Goal: Complete application form: Complete application form

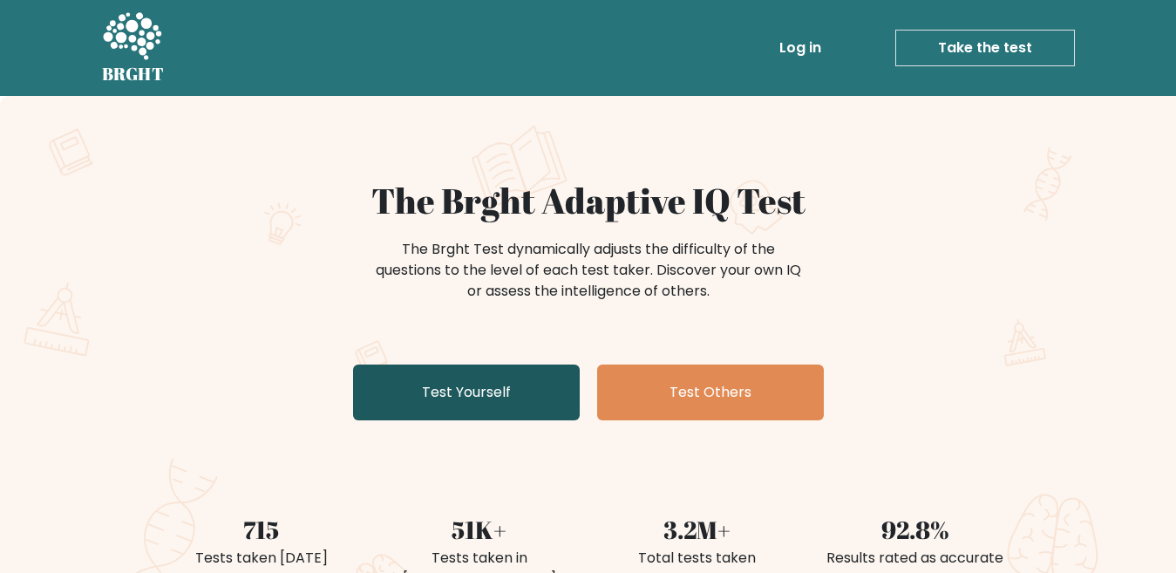
click at [436, 389] on link "Test Yourself" at bounding box center [466, 392] width 227 height 56
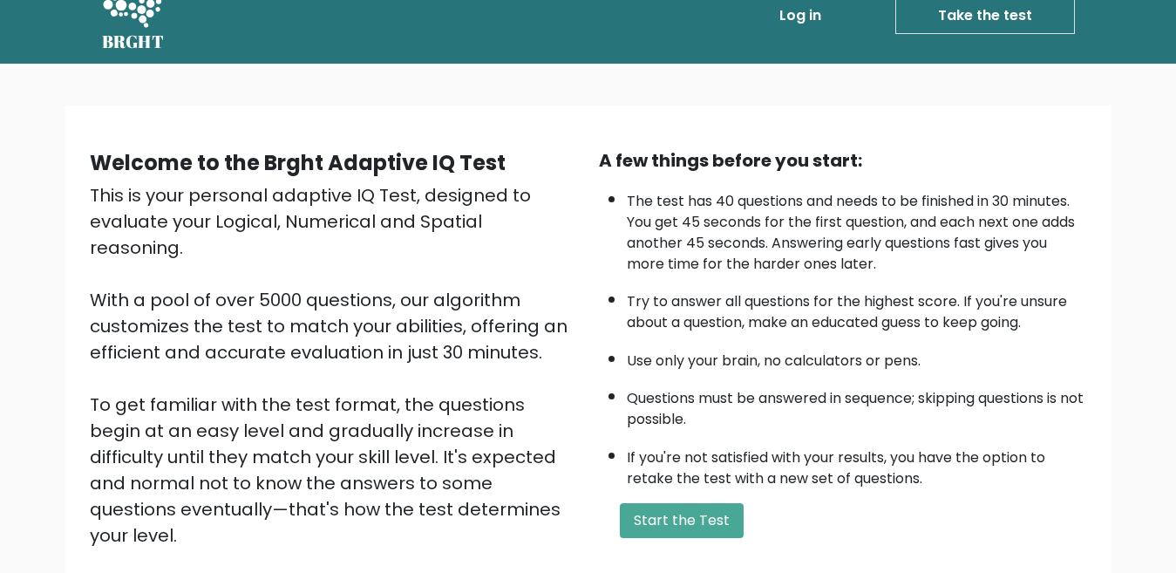
scroll to position [35, 0]
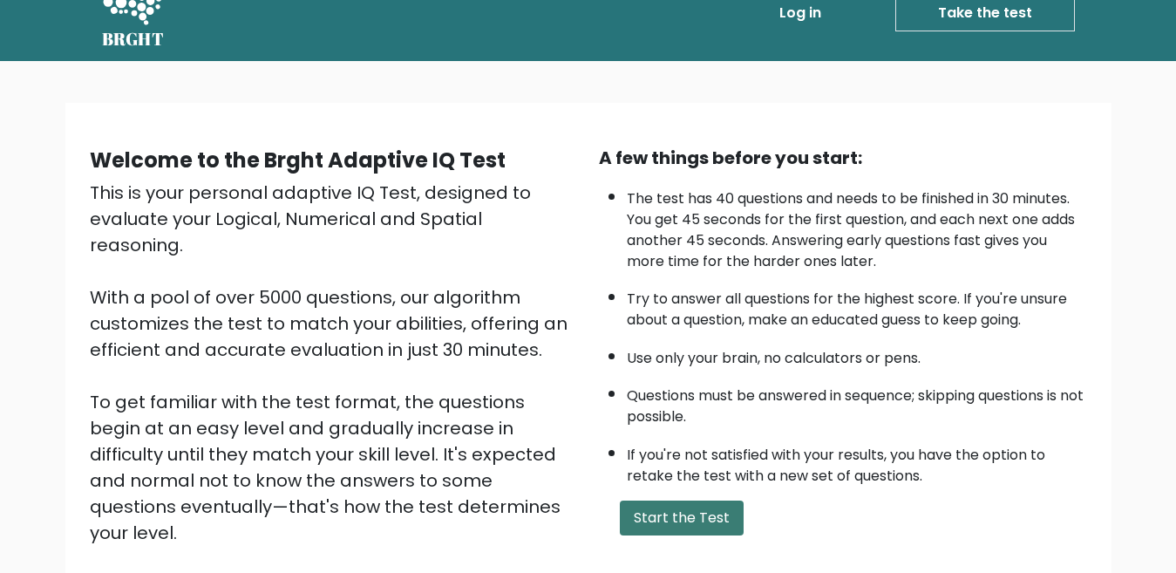
click at [667, 517] on button "Start the Test" at bounding box center [682, 517] width 124 height 35
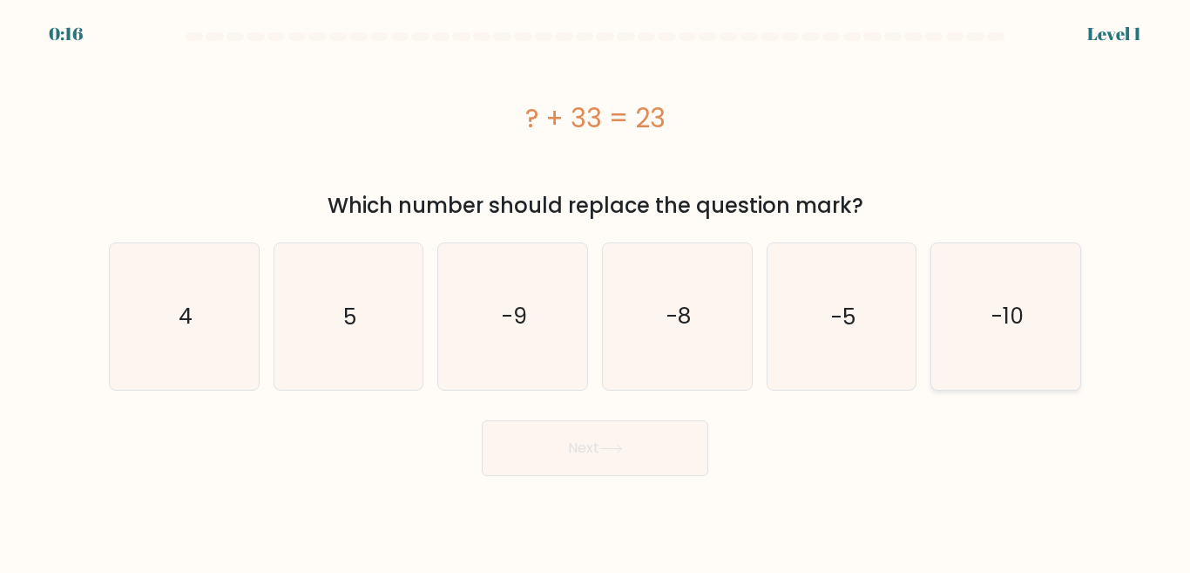
click at [1041, 315] on icon "-10" at bounding box center [1006, 316] width 146 height 146
click at [596, 291] on input "f. -10" at bounding box center [595, 289] width 1 height 4
radio input "true"
click at [600, 439] on button "Next" at bounding box center [595, 448] width 227 height 56
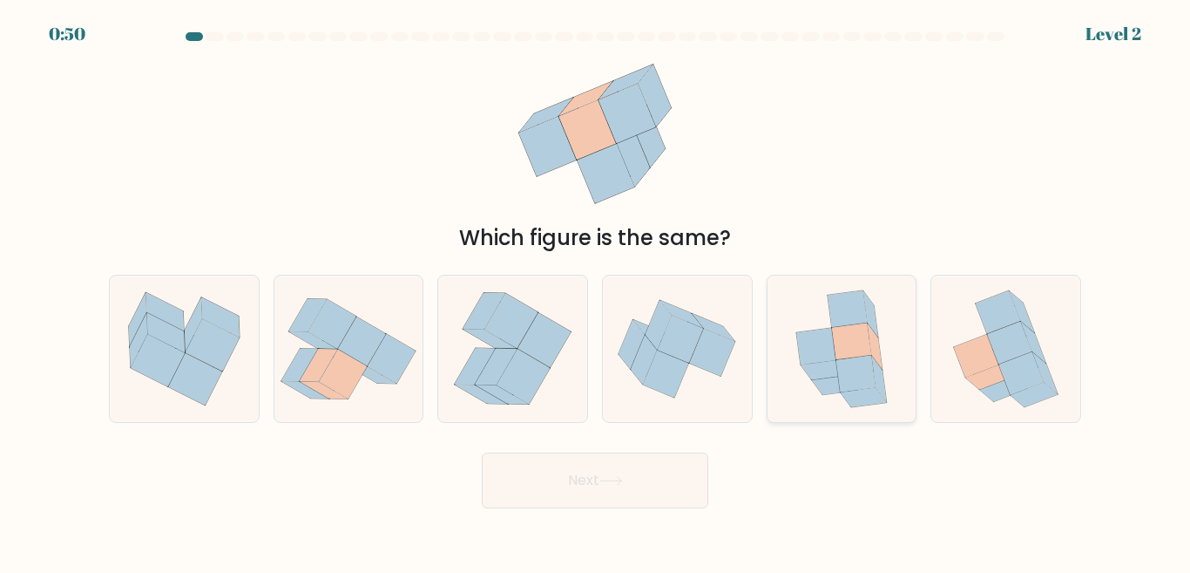
click at [803, 385] on icon at bounding box center [841, 348] width 119 height 146
click at [596, 291] on input "e." at bounding box center [595, 289] width 1 height 4
radio input "true"
click at [627, 473] on button "Next" at bounding box center [595, 480] width 227 height 56
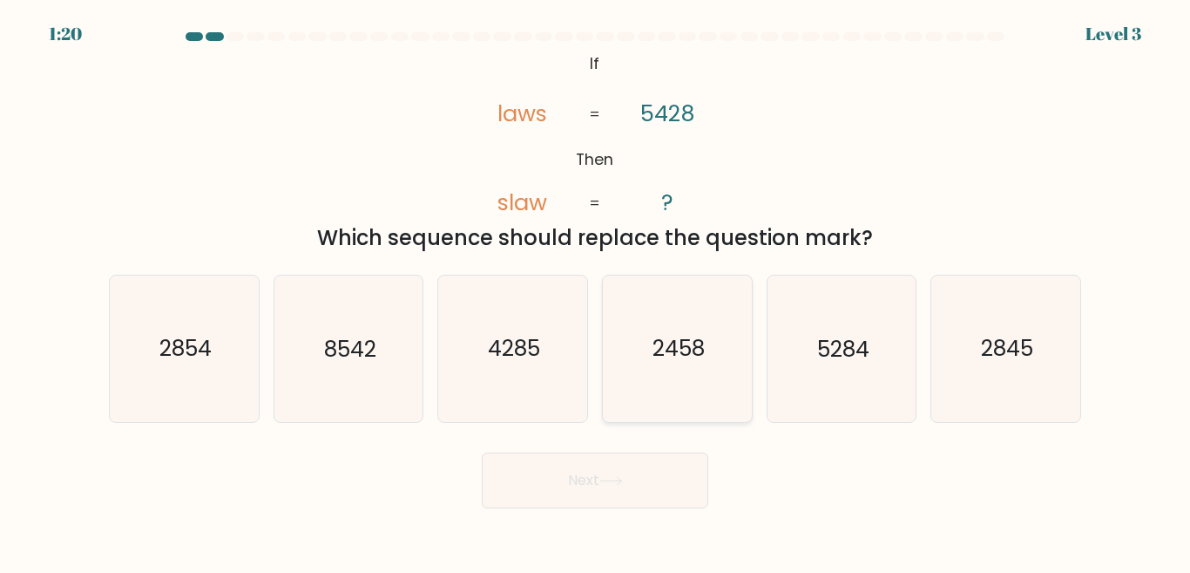
click at [674, 396] on icon "2458" at bounding box center [678, 348] width 146 height 146
click at [596, 291] on input "d. 2458" at bounding box center [595, 289] width 1 height 4
radio input "true"
click at [638, 464] on button "Next" at bounding box center [595, 480] width 227 height 56
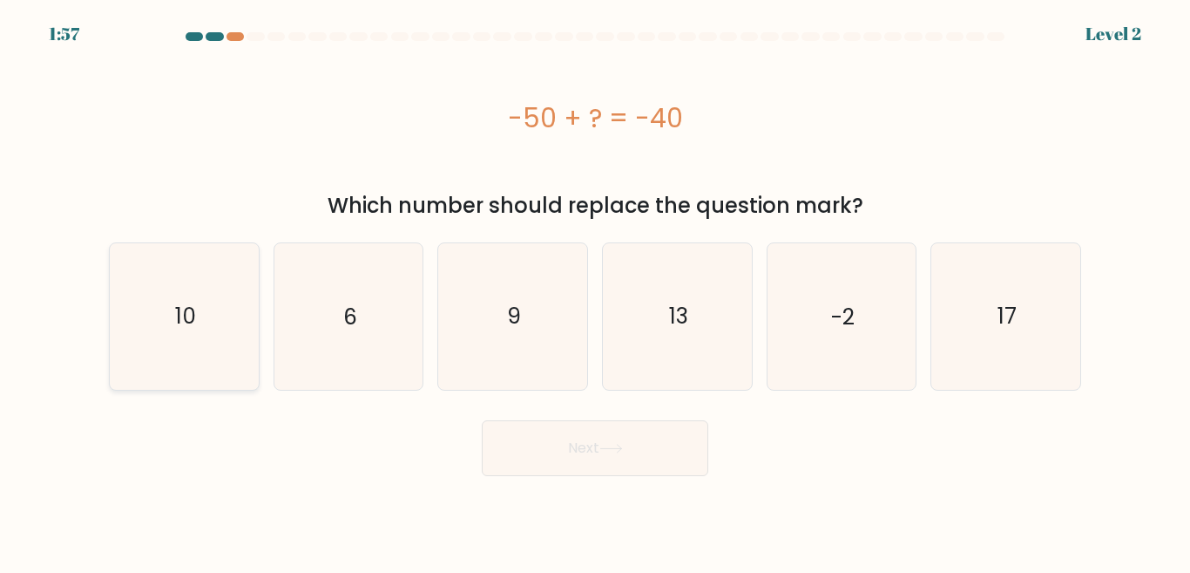
click at [192, 330] on text "10" at bounding box center [185, 316] width 21 height 30
click at [595, 291] on input "a. 10" at bounding box center [595, 289] width 1 height 4
radio input "true"
click at [524, 452] on button "Next" at bounding box center [595, 448] width 227 height 56
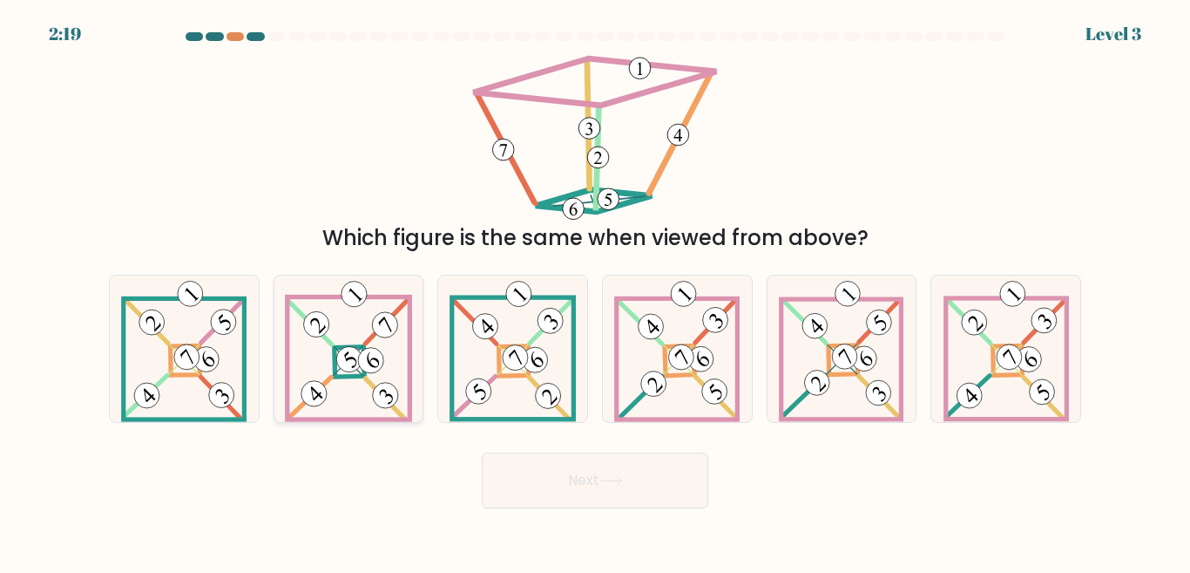
click at [383, 359] on 898 at bounding box center [371, 360] width 36 height 36
click at [595, 291] on input "b." at bounding box center [595, 289] width 1 height 4
radio input "true"
click at [513, 466] on button "Next" at bounding box center [595, 480] width 227 height 56
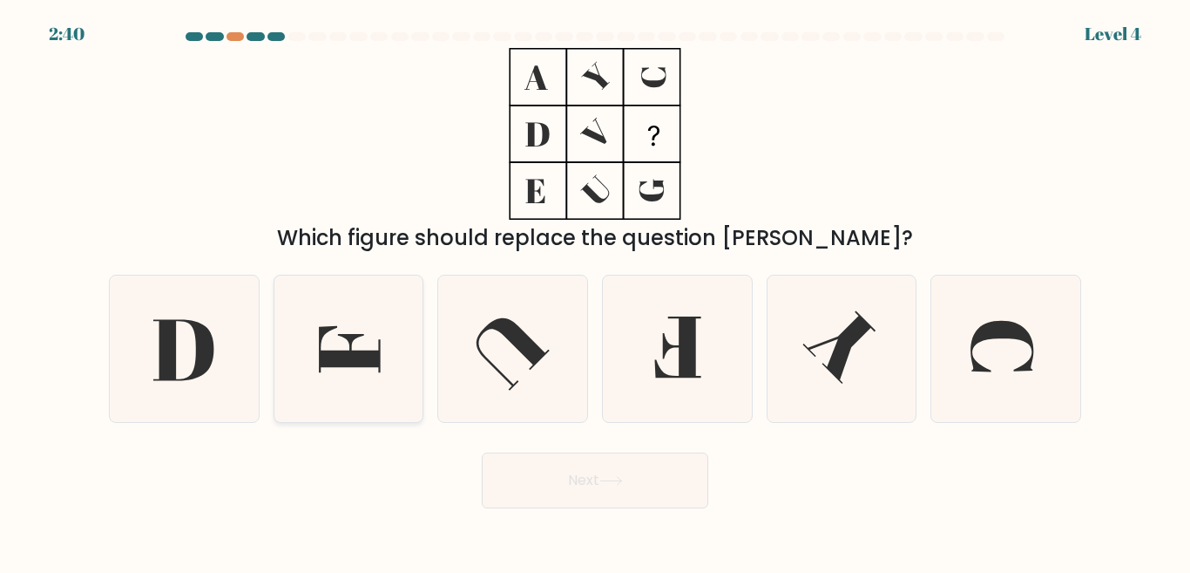
click at [337, 369] on icon at bounding box center [348, 348] width 146 height 146
click at [595, 291] on input "b." at bounding box center [595, 289] width 1 height 4
radio input "true"
click at [539, 480] on button "Next" at bounding box center [595, 480] width 227 height 56
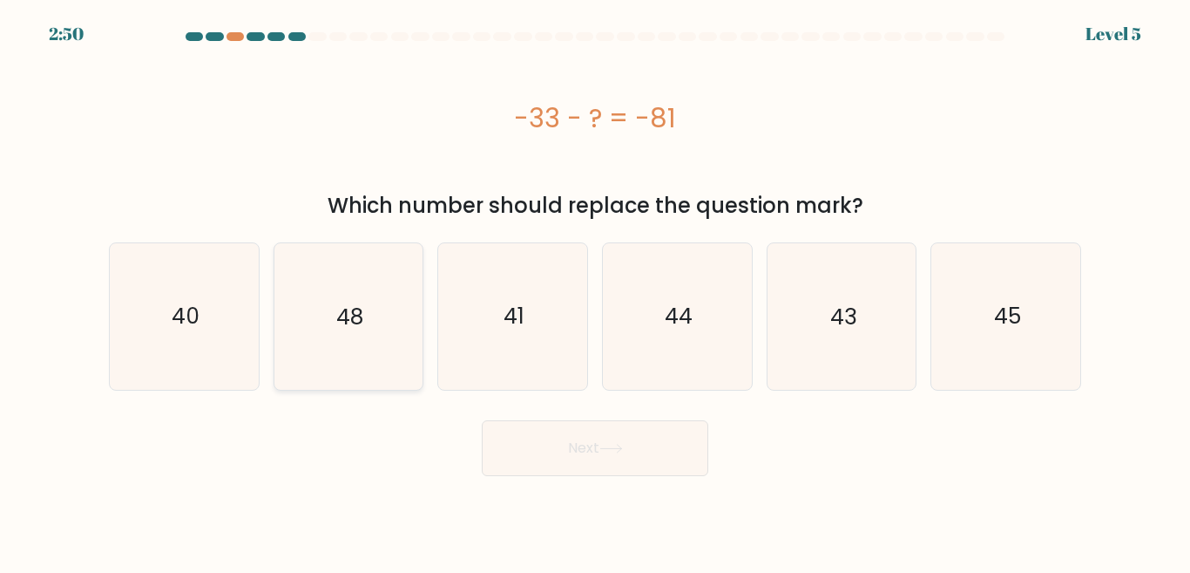
click at [368, 313] on icon "48" at bounding box center [348, 316] width 146 height 146
click at [595, 291] on input "b. 48" at bounding box center [595, 289] width 1 height 4
radio input "true"
click at [626, 459] on button "Next" at bounding box center [595, 448] width 227 height 56
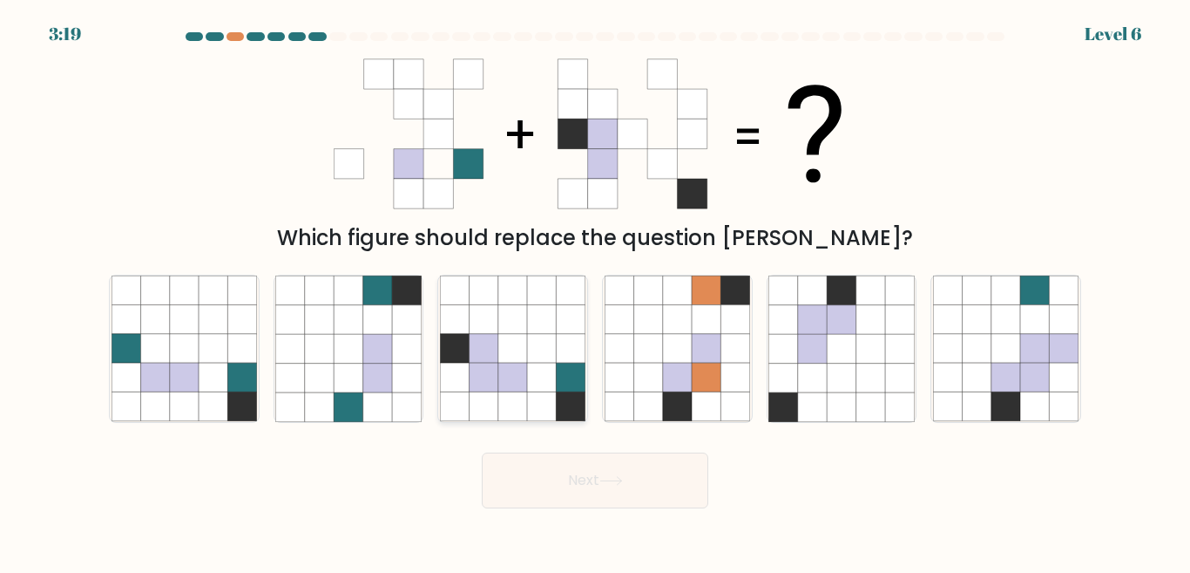
click at [565, 390] on icon at bounding box center [571, 377] width 29 height 29
click at [595, 291] on input "c." at bounding box center [595, 289] width 1 height 4
radio input "true"
click at [590, 458] on button "Next" at bounding box center [595, 480] width 227 height 56
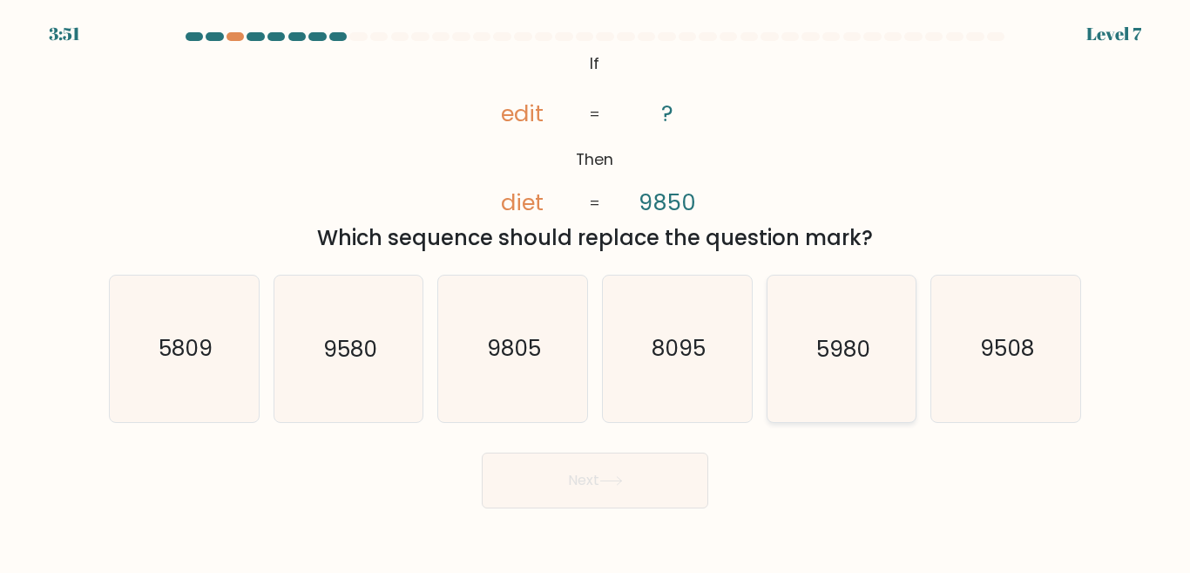
click at [796, 360] on icon "5980" at bounding box center [842, 348] width 146 height 146
click at [596, 291] on input "e. 5980" at bounding box center [595, 289] width 1 height 4
radio input "true"
click at [662, 463] on button "Next" at bounding box center [595, 480] width 227 height 56
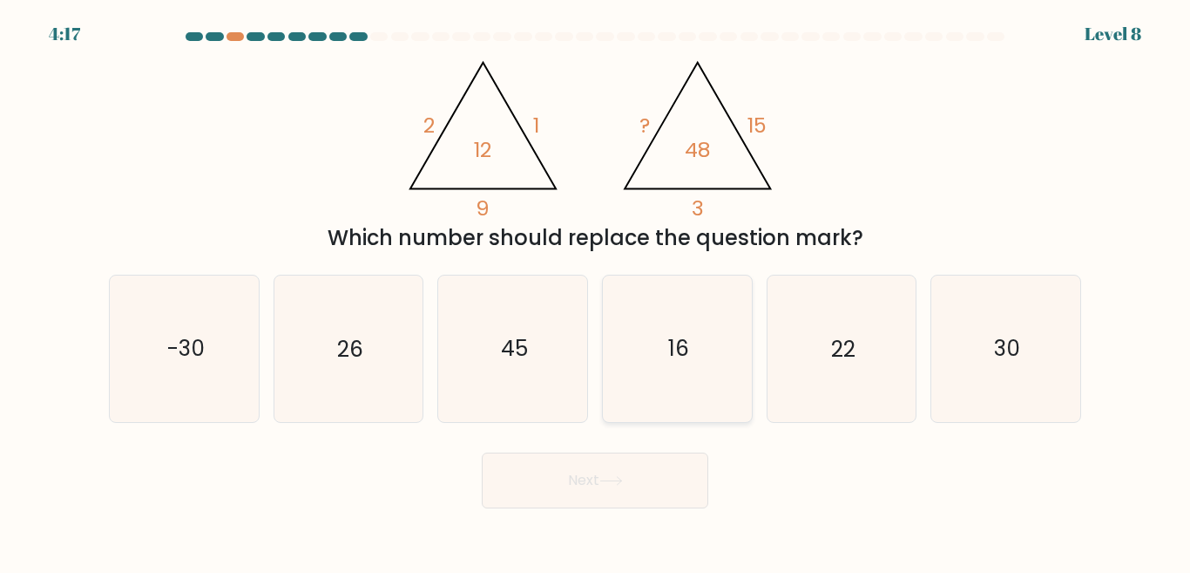
click at [670, 343] on text "16" at bounding box center [678, 348] width 21 height 30
click at [596, 291] on input "d. 16" at bounding box center [595, 289] width 1 height 4
radio input "true"
click at [634, 471] on button "Next" at bounding box center [595, 480] width 227 height 56
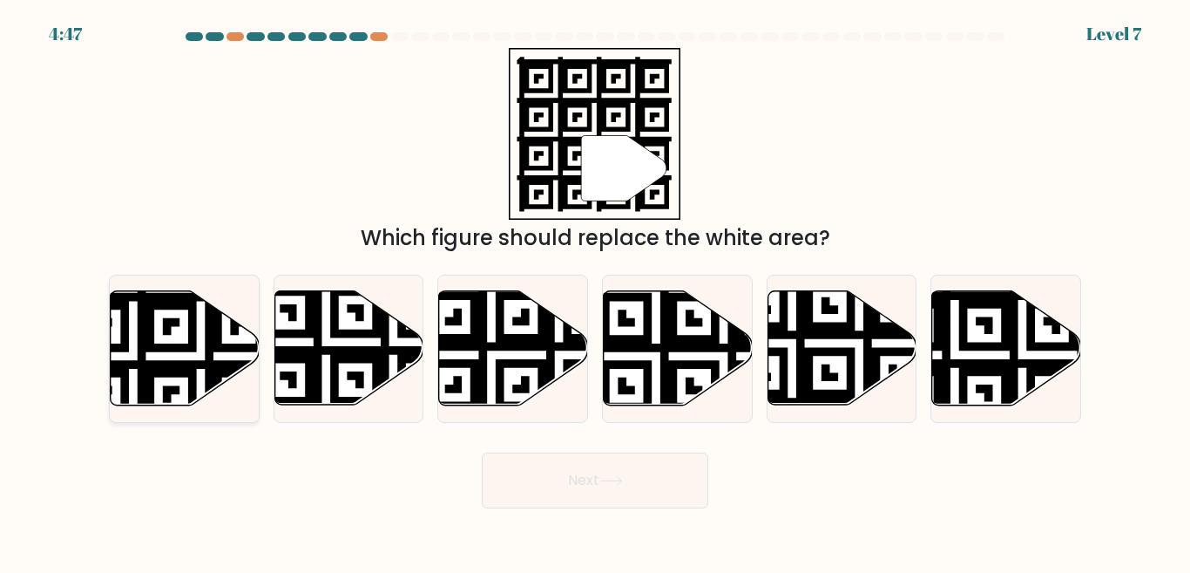
click at [195, 388] on icon at bounding box center [133, 288] width 270 height 270
click at [595, 291] on input "a." at bounding box center [595, 289] width 1 height 4
radio input "true"
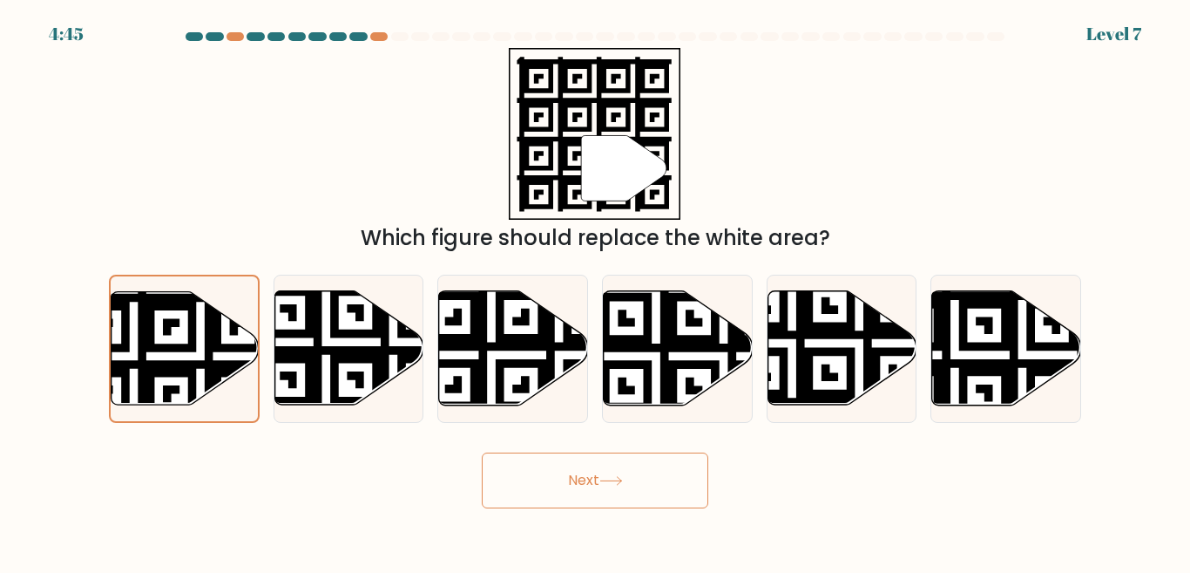
click at [519, 465] on button "Next" at bounding box center [595, 480] width 227 height 56
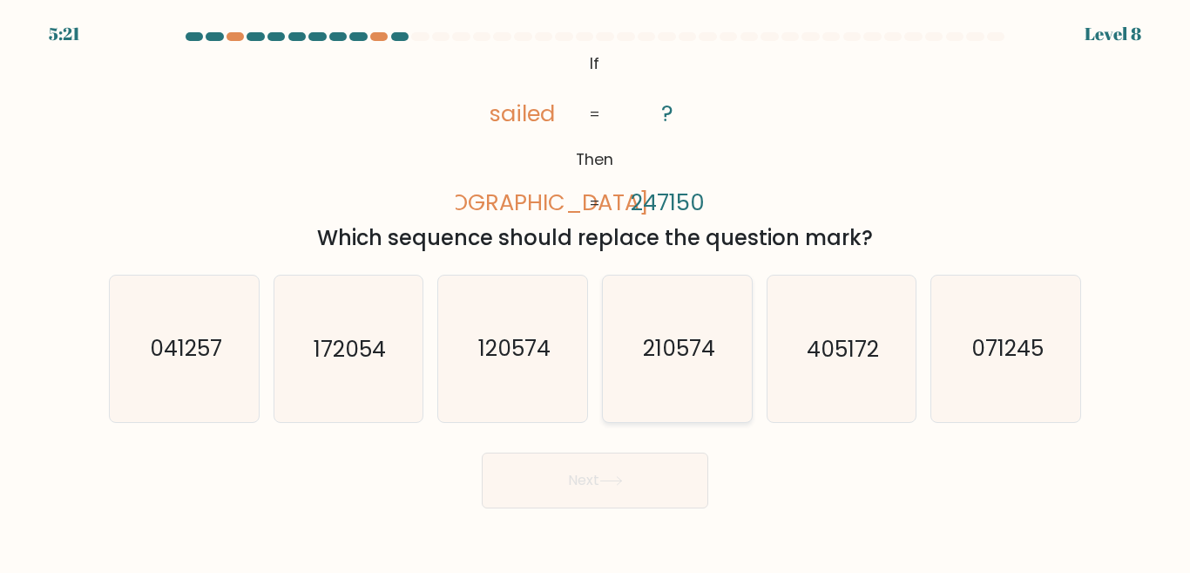
click at [611, 379] on icon "210574" at bounding box center [678, 348] width 146 height 146
click at [596, 291] on input "d. 210574" at bounding box center [595, 289] width 1 height 4
radio input "true"
click at [589, 464] on button "Next" at bounding box center [595, 480] width 227 height 56
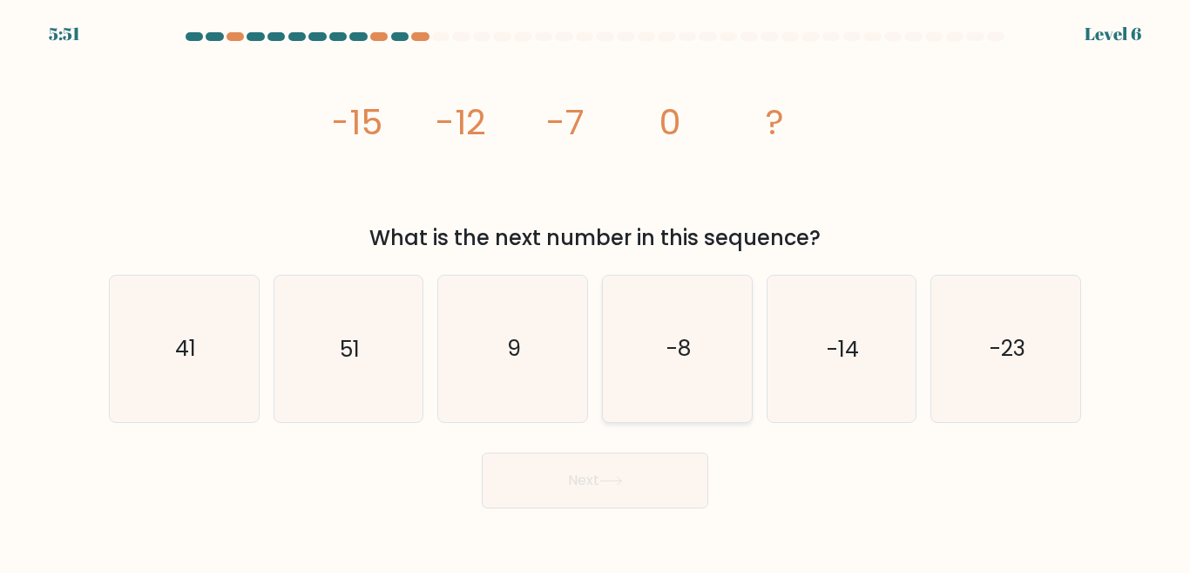
click at [675, 361] on text "-8" at bounding box center [679, 348] width 24 height 30
click at [596, 291] on input "d. -8" at bounding box center [595, 289] width 1 height 4
radio input "true"
click at [621, 496] on button "Next" at bounding box center [595, 480] width 227 height 56
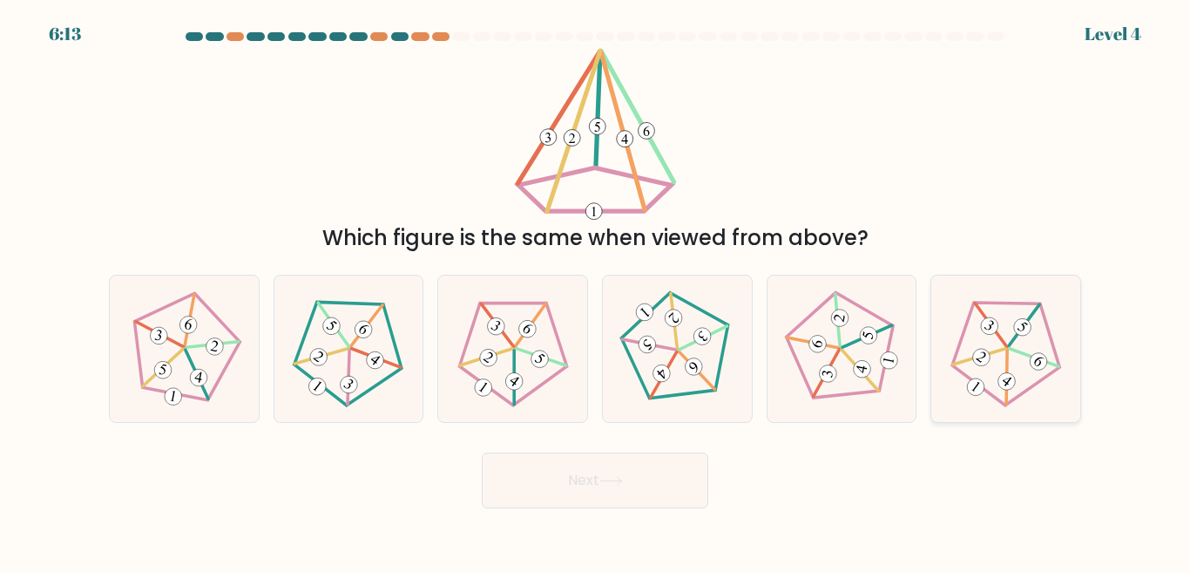
click at [1007, 341] on icon at bounding box center [1006, 348] width 117 height 117
click at [596, 291] on input "f." at bounding box center [595, 289] width 1 height 4
radio input "true"
click at [656, 477] on button "Next" at bounding box center [595, 480] width 227 height 56
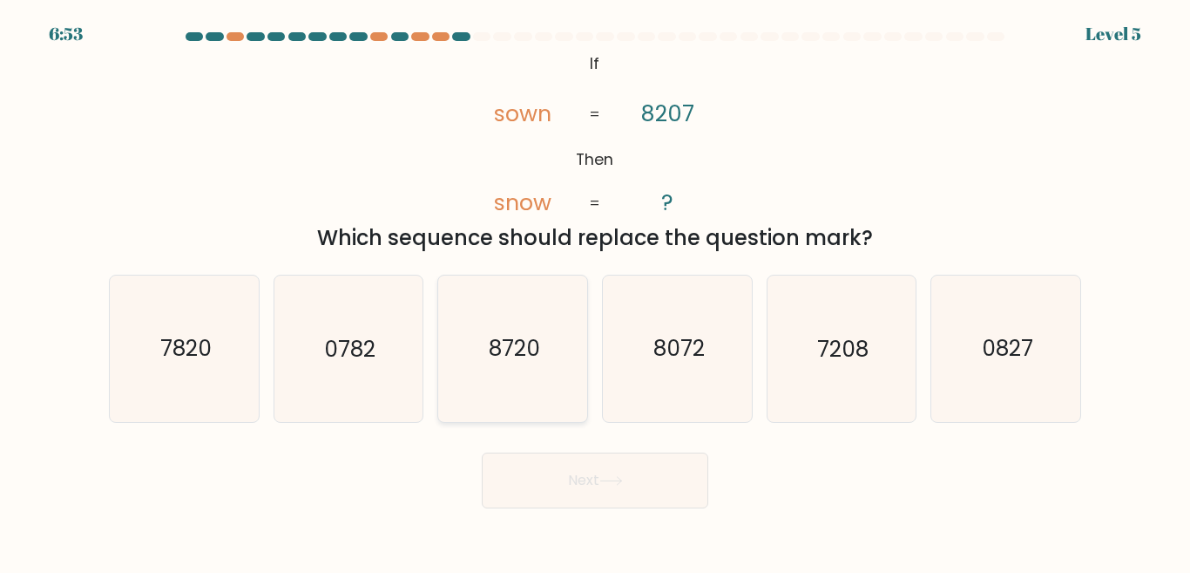
click at [556, 397] on icon "8720" at bounding box center [513, 348] width 146 height 146
click at [595, 291] on input "c. 8720" at bounding box center [595, 289] width 1 height 4
radio input "true"
click at [581, 464] on button "Next" at bounding box center [595, 480] width 227 height 56
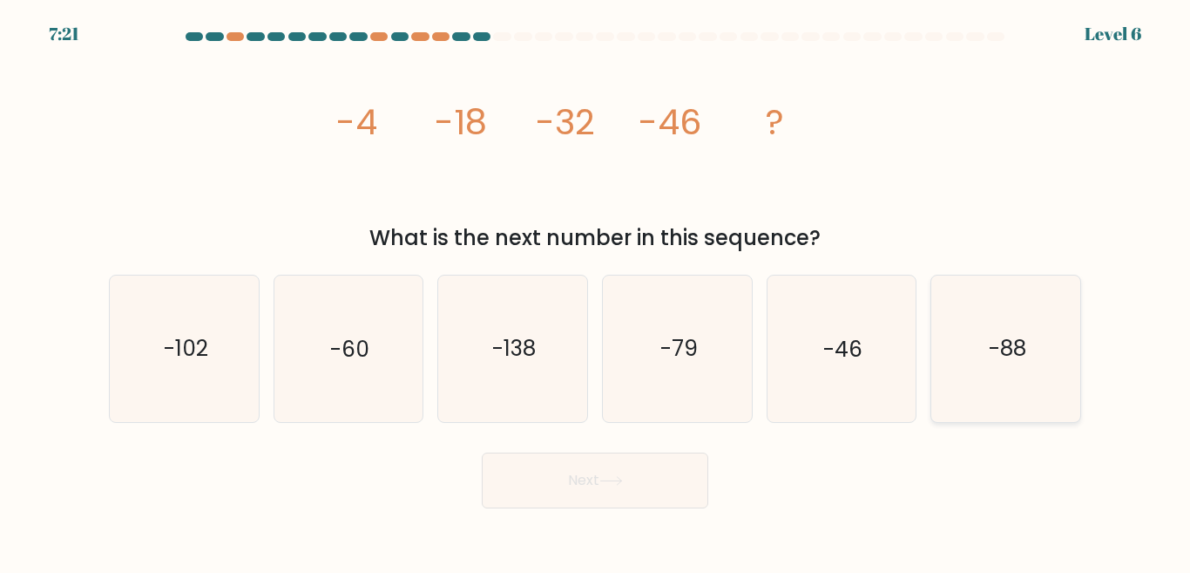
click at [956, 368] on icon "-88" at bounding box center [1006, 348] width 146 height 146
click at [596, 291] on input "f. -88" at bounding box center [595, 289] width 1 height 4
radio input "true"
click at [681, 465] on button "Next" at bounding box center [595, 480] width 227 height 56
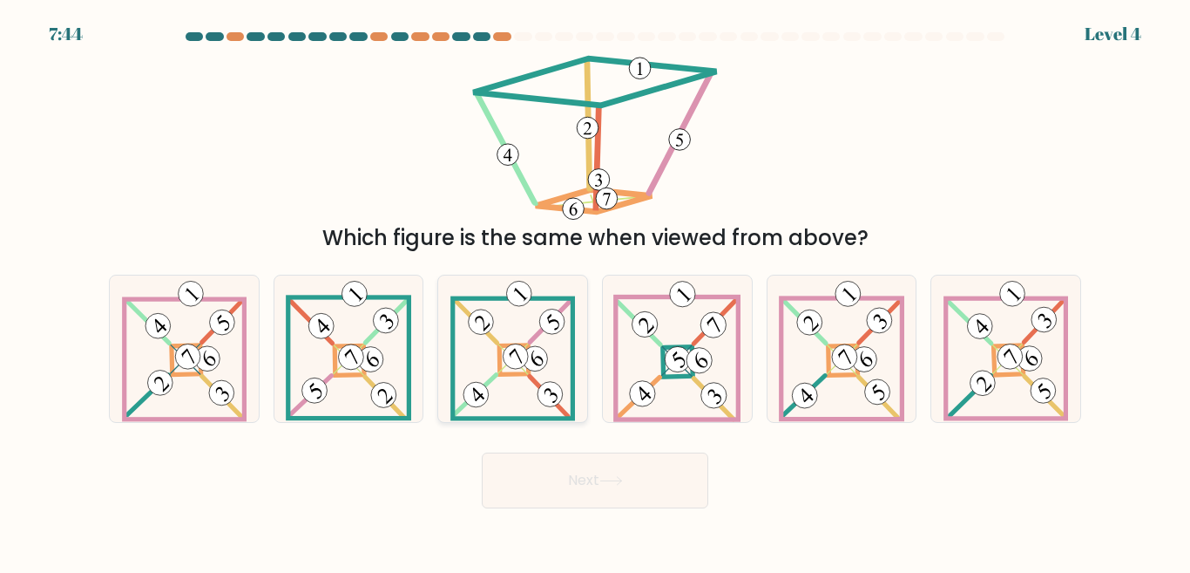
click at [493, 363] on icon at bounding box center [513, 348] width 125 height 146
click at [595, 291] on input "c." at bounding box center [595, 289] width 1 height 4
radio input "true"
click at [551, 490] on button "Next" at bounding box center [595, 480] width 227 height 56
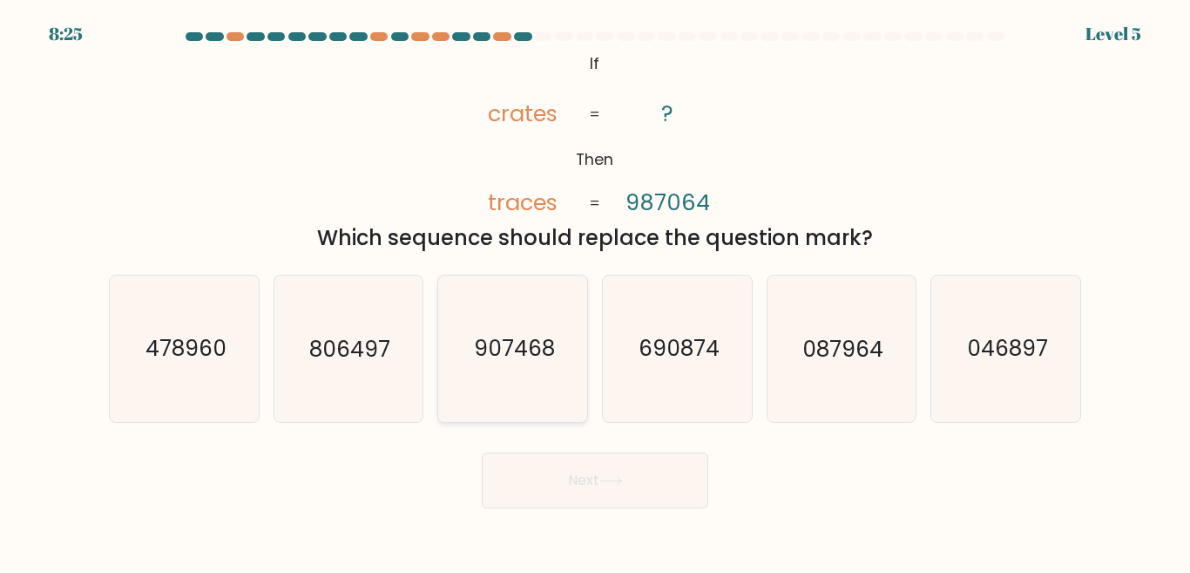
click at [535, 345] on text "907468" at bounding box center [514, 348] width 81 height 30
click at [595, 291] on input "c. 907468" at bounding box center [595, 289] width 1 height 4
radio input "true"
click at [552, 499] on button "Next" at bounding box center [595, 480] width 227 height 56
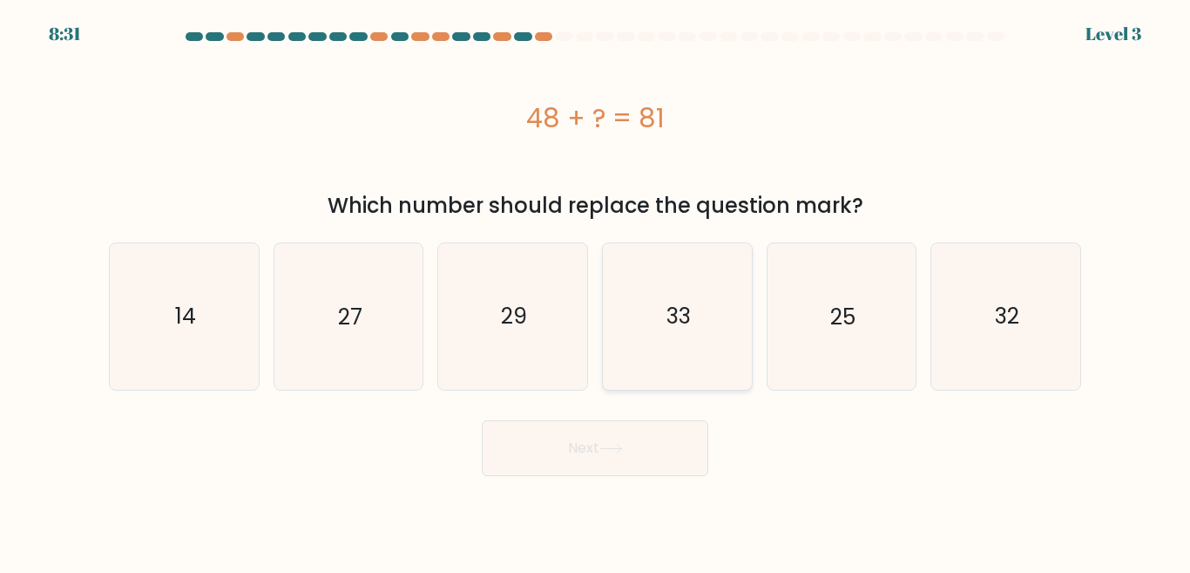
click at [669, 384] on icon "33" at bounding box center [678, 316] width 146 height 146
click at [596, 291] on input "d. 33" at bounding box center [595, 289] width 1 height 4
radio input "true"
click at [656, 431] on button "Next" at bounding box center [595, 448] width 227 height 56
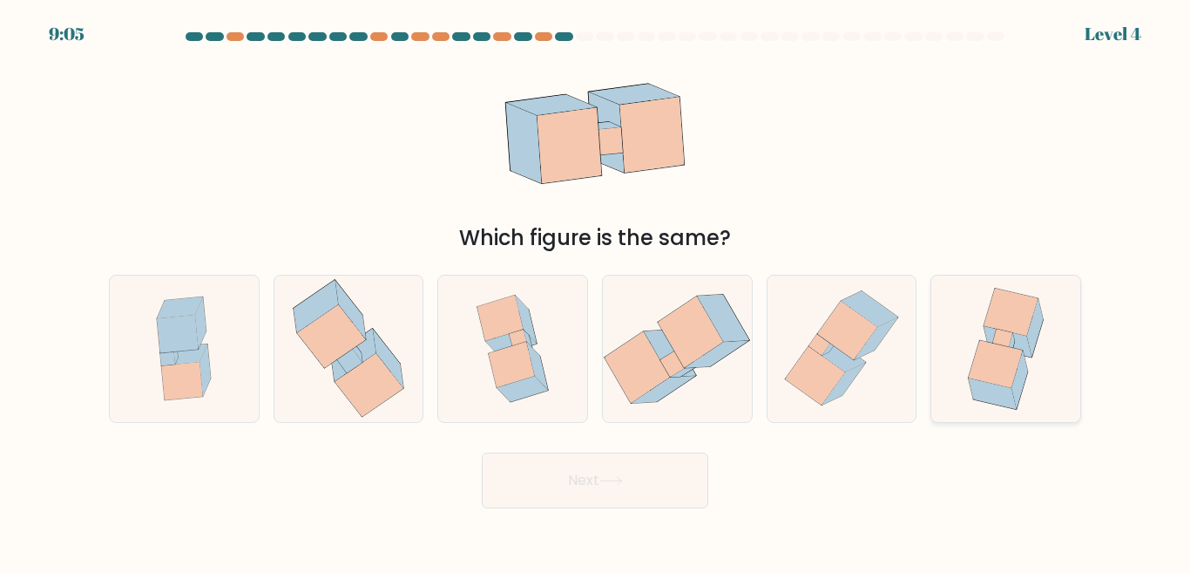
click at [980, 370] on icon at bounding box center [996, 363] width 54 height 47
click at [596, 291] on input "f." at bounding box center [595, 289] width 1 height 4
radio input "true"
click at [661, 491] on button "Next" at bounding box center [595, 480] width 227 height 56
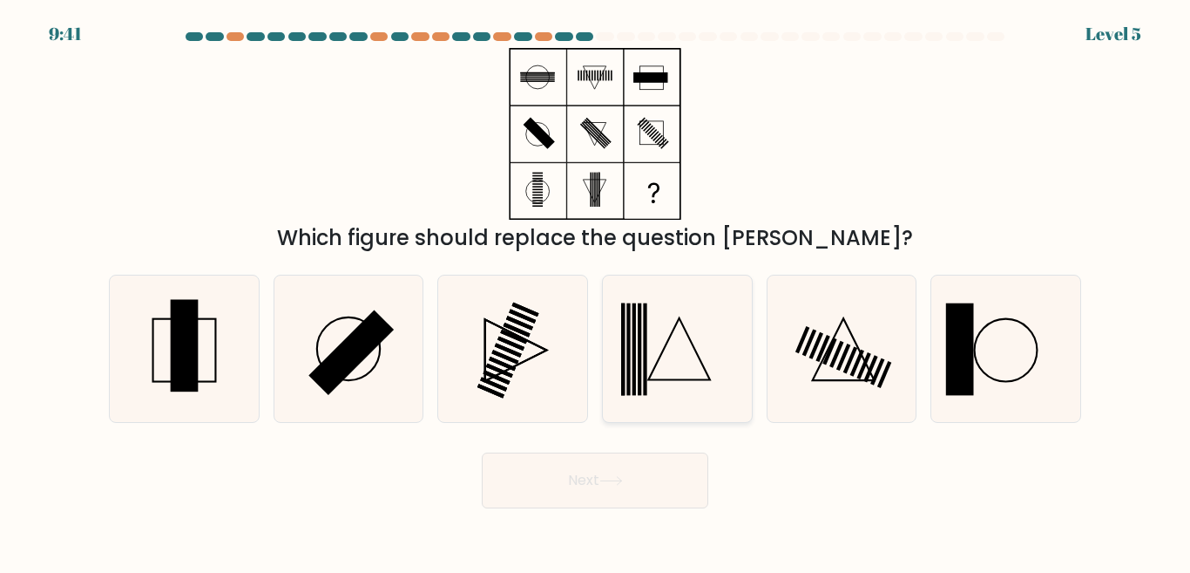
click at [667, 387] on icon at bounding box center [678, 348] width 146 height 146
click at [596, 291] on input "d." at bounding box center [595, 289] width 1 height 4
radio input "true"
click at [652, 476] on button "Next" at bounding box center [595, 480] width 227 height 56
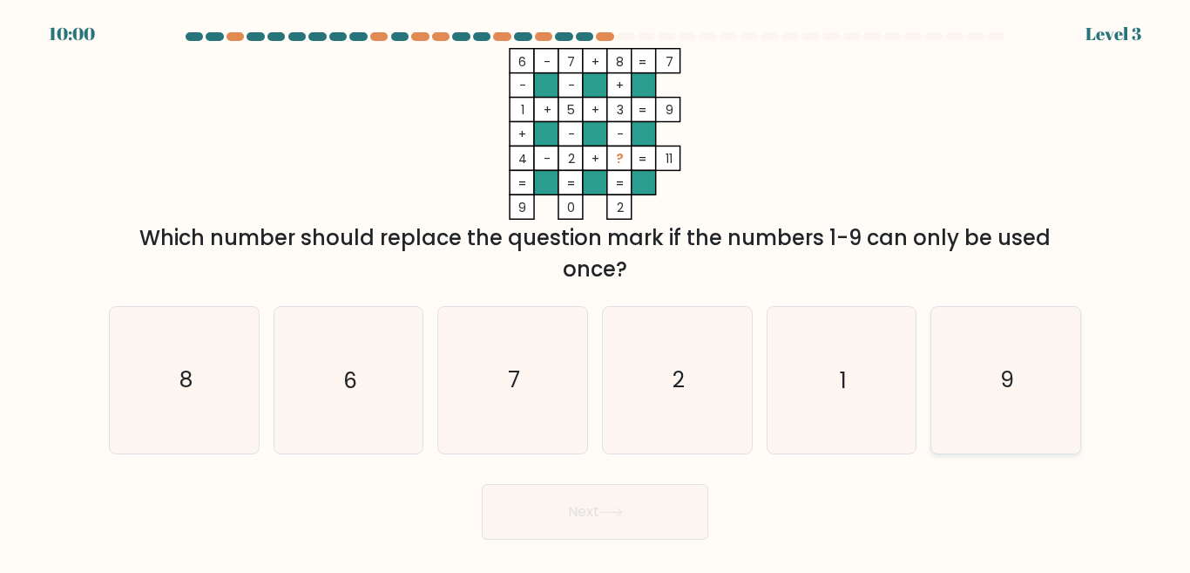
click at [994, 383] on icon "9" at bounding box center [1006, 380] width 146 height 146
click at [596, 291] on input "f. 9" at bounding box center [595, 289] width 1 height 4
radio input "true"
click at [566, 517] on button "Next" at bounding box center [595, 512] width 227 height 56
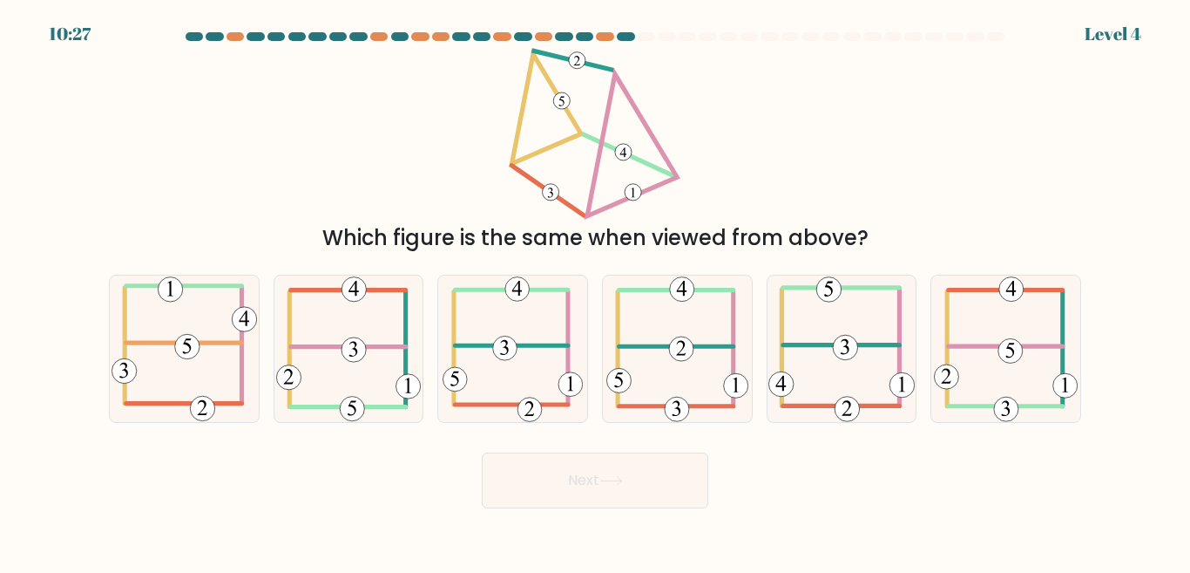
click at [604, 484] on icon at bounding box center [612, 481] width 24 height 10
click at [552, 400] on icon at bounding box center [513, 348] width 140 height 146
click at [595, 291] on input "c." at bounding box center [595, 289] width 1 height 4
radio input "true"
click at [572, 471] on button "Next" at bounding box center [595, 480] width 227 height 56
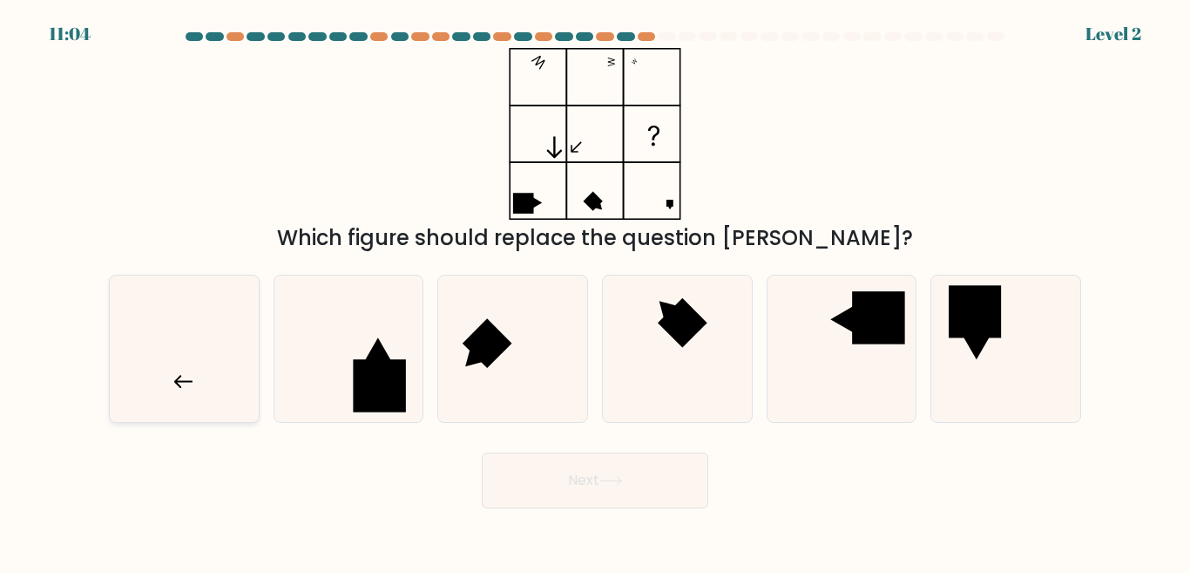
click at [218, 400] on icon at bounding box center [185, 348] width 146 height 146
click at [595, 291] on input "a." at bounding box center [595, 289] width 1 height 4
radio input "true"
click at [521, 495] on button "Next" at bounding box center [595, 480] width 227 height 56
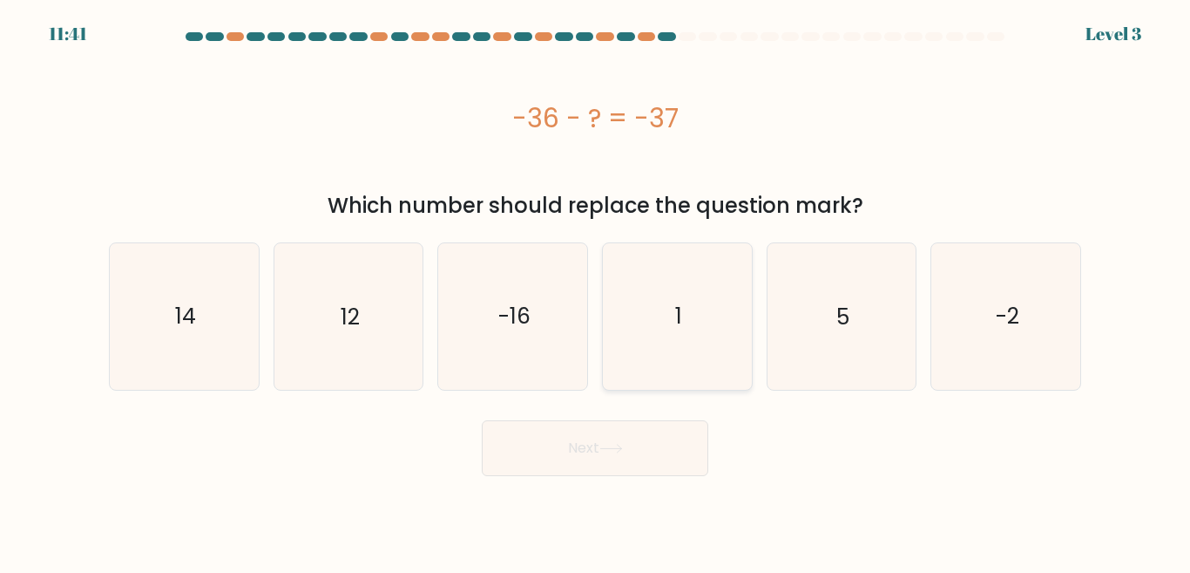
click at [667, 353] on icon "1" at bounding box center [678, 316] width 146 height 146
click at [596, 291] on input "d. 1" at bounding box center [595, 289] width 1 height 4
radio input "true"
click at [637, 460] on button "Next" at bounding box center [595, 448] width 227 height 56
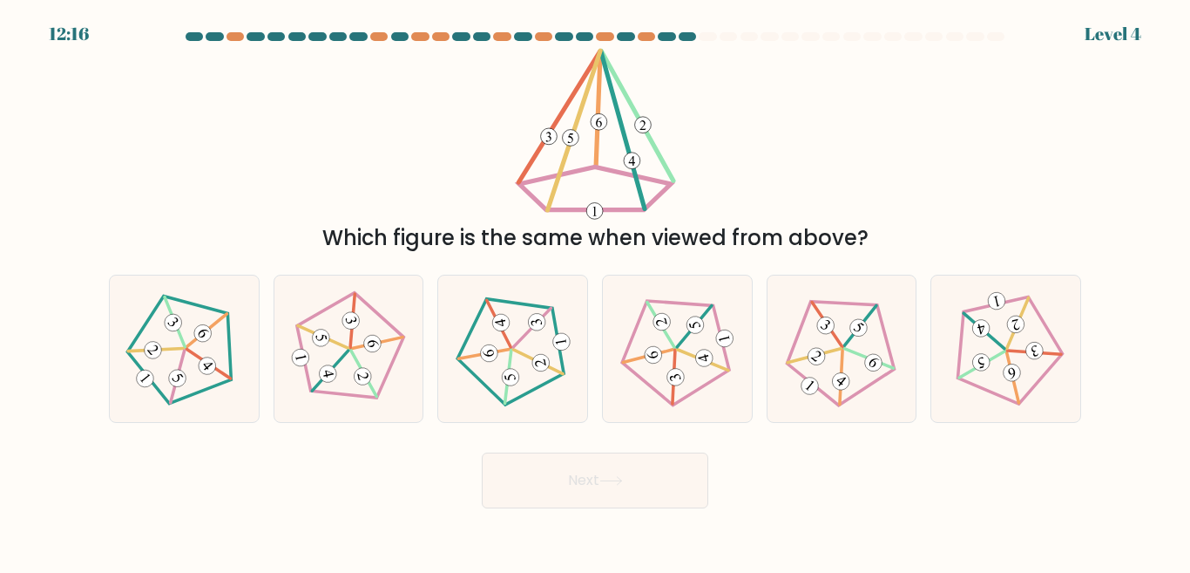
click at [580, 505] on button "Next" at bounding box center [595, 480] width 227 height 56
click at [367, 362] on icon at bounding box center [348, 348] width 117 height 117
click at [595, 291] on input "b." at bounding box center [595, 289] width 1 height 4
radio input "true"
click at [522, 471] on button "Next" at bounding box center [595, 480] width 227 height 56
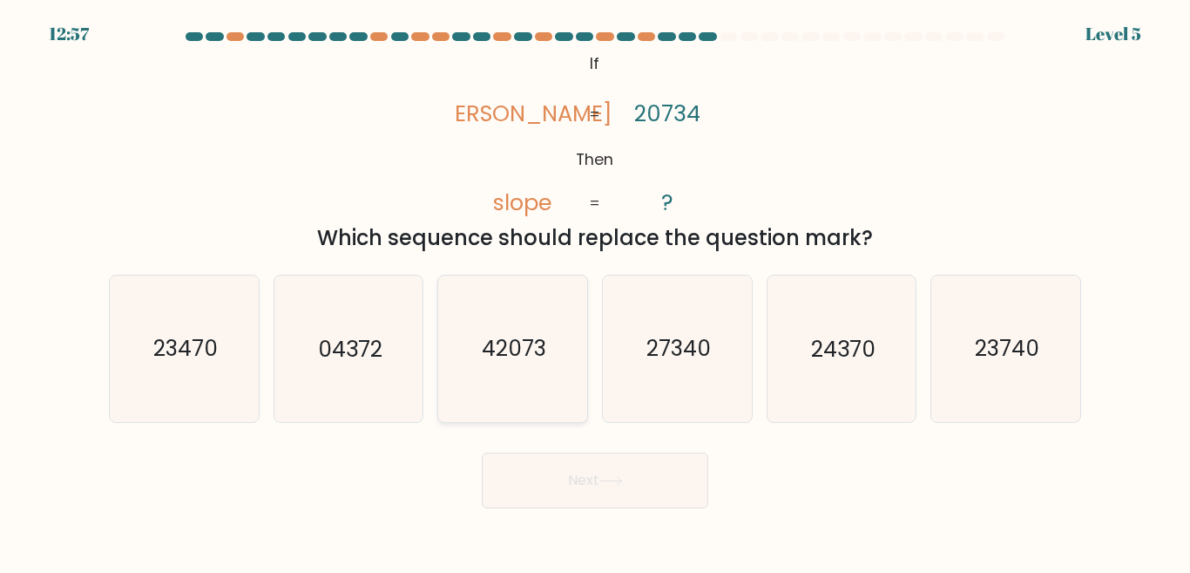
click at [516, 324] on icon "42073" at bounding box center [513, 348] width 146 height 146
click at [595, 291] on input "c. 42073" at bounding box center [595, 289] width 1 height 4
radio input "true"
click at [537, 480] on button "Next" at bounding box center [595, 480] width 227 height 56
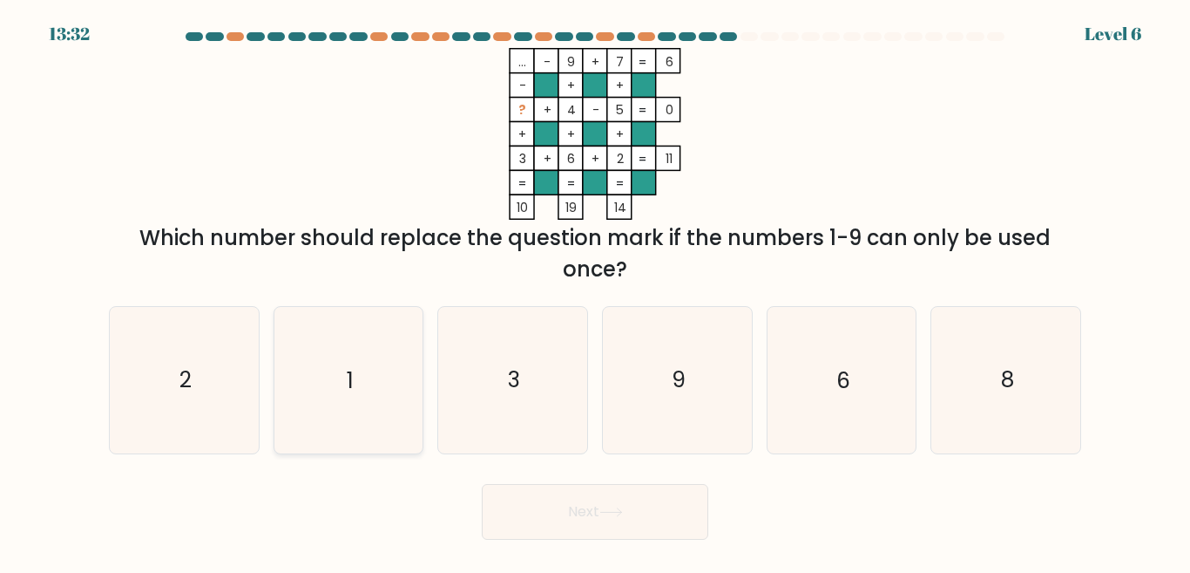
click at [341, 405] on icon "1" at bounding box center [348, 380] width 146 height 146
click at [595, 291] on input "b. 1" at bounding box center [595, 289] width 1 height 4
radio input "true"
click at [483, 516] on button "Next" at bounding box center [595, 512] width 227 height 56
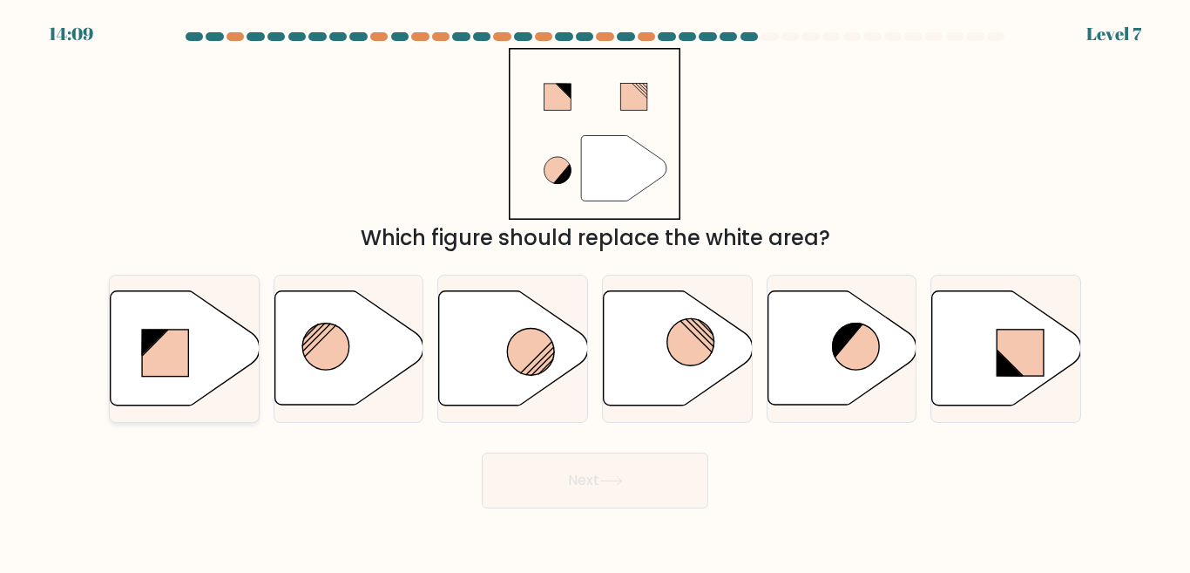
click at [236, 380] on icon at bounding box center [184, 348] width 149 height 116
click at [595, 291] on input "a." at bounding box center [595, 289] width 1 height 4
radio input "true"
click at [517, 484] on button "Next" at bounding box center [595, 480] width 227 height 56
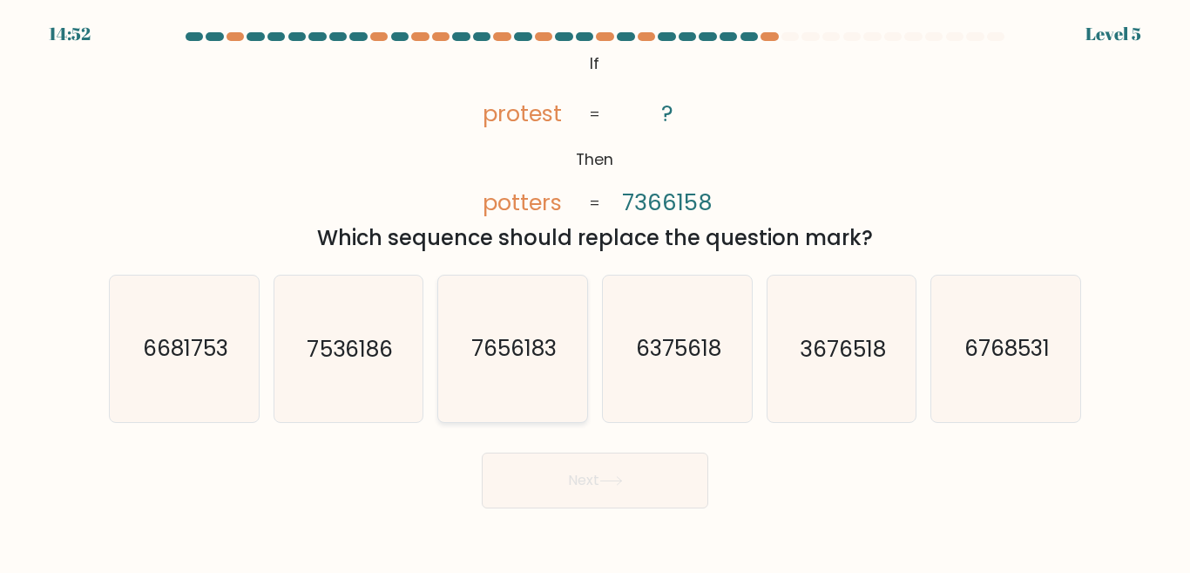
click at [516, 280] on icon "7656183" at bounding box center [513, 348] width 146 height 146
click at [595, 287] on input "c. 7656183" at bounding box center [595, 289] width 1 height 4
radio input "true"
click at [544, 480] on button "Next" at bounding box center [595, 480] width 227 height 56
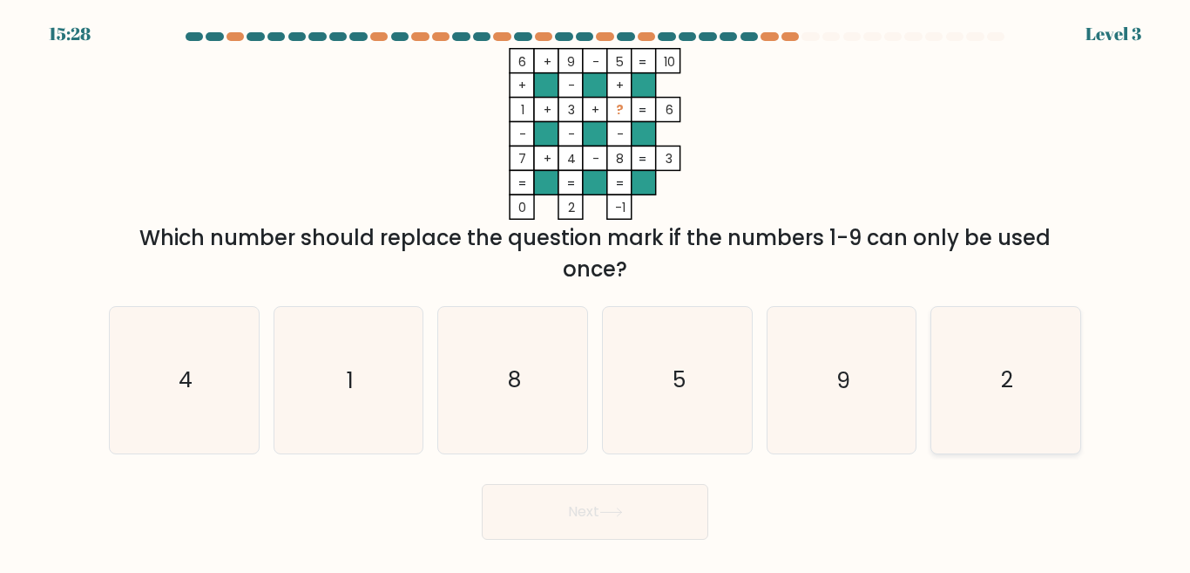
click at [1000, 406] on icon "2" at bounding box center [1006, 380] width 146 height 146
click at [596, 291] on input "f. 2" at bounding box center [595, 289] width 1 height 4
radio input "true"
click at [635, 510] on button "Next" at bounding box center [595, 512] width 227 height 56
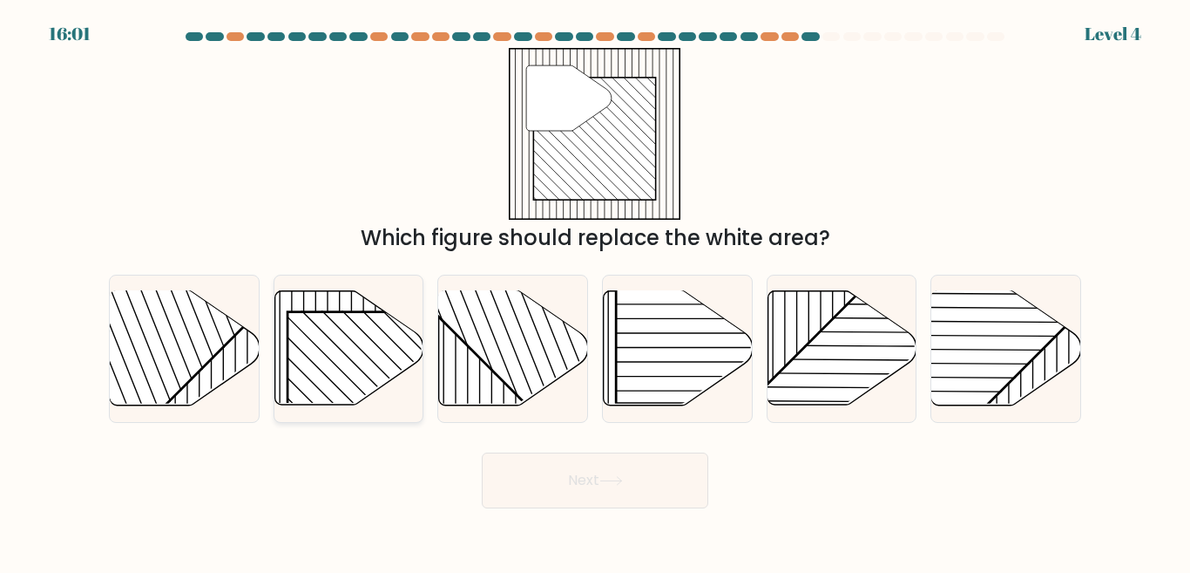
click at [341, 362] on rect at bounding box center [394, 418] width 213 height 213
click at [595, 291] on input "b." at bounding box center [595, 289] width 1 height 4
radio input "true"
click at [501, 477] on button "Next" at bounding box center [595, 480] width 227 height 56
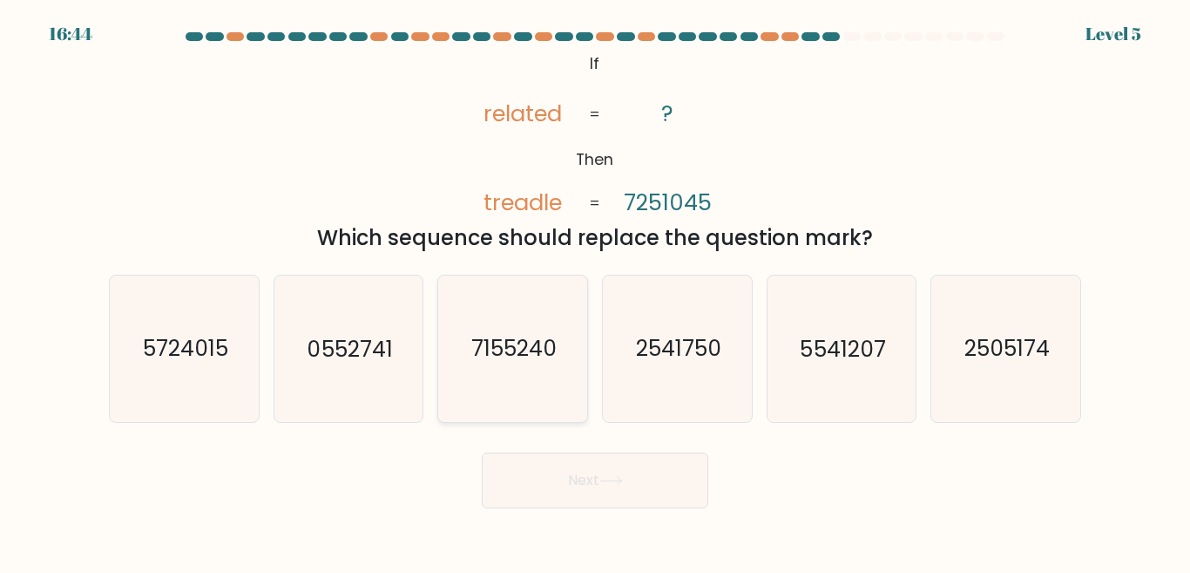
click at [505, 404] on icon "7155240" at bounding box center [513, 348] width 146 height 146
click at [595, 291] on input "c. 7155240" at bounding box center [595, 289] width 1 height 4
radio input "true"
click at [519, 484] on button "Next" at bounding box center [595, 480] width 227 height 56
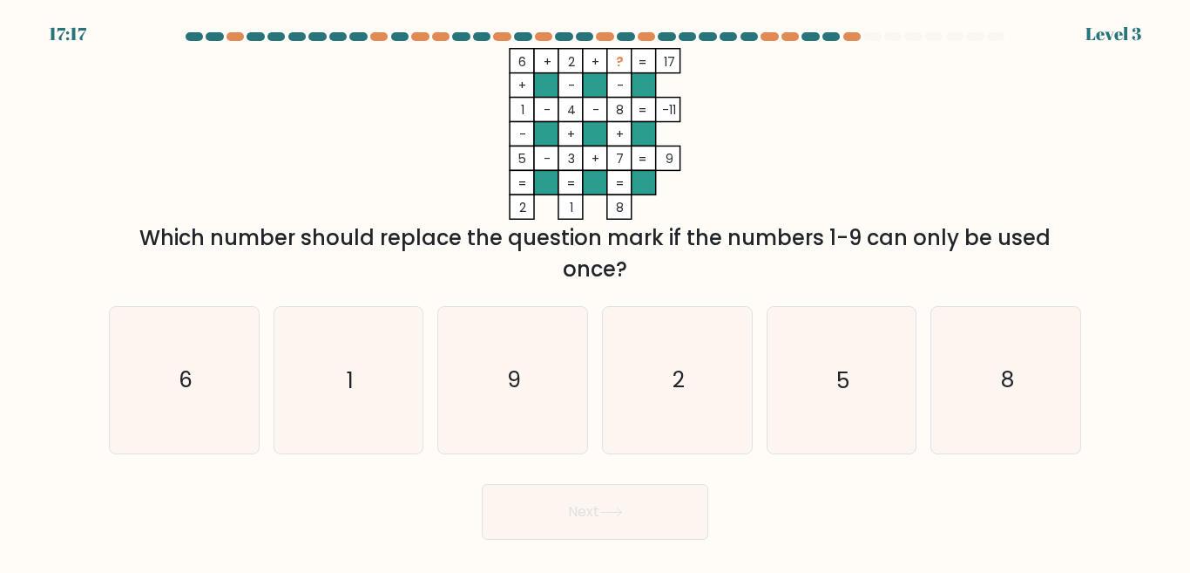
click at [525, 454] on form at bounding box center [595, 285] width 1190 height 507
click at [532, 437] on icon "9" at bounding box center [513, 380] width 146 height 146
click at [595, 291] on input "c. 9" at bounding box center [595, 289] width 1 height 4
radio input "true"
click at [551, 511] on button "Next" at bounding box center [595, 512] width 227 height 56
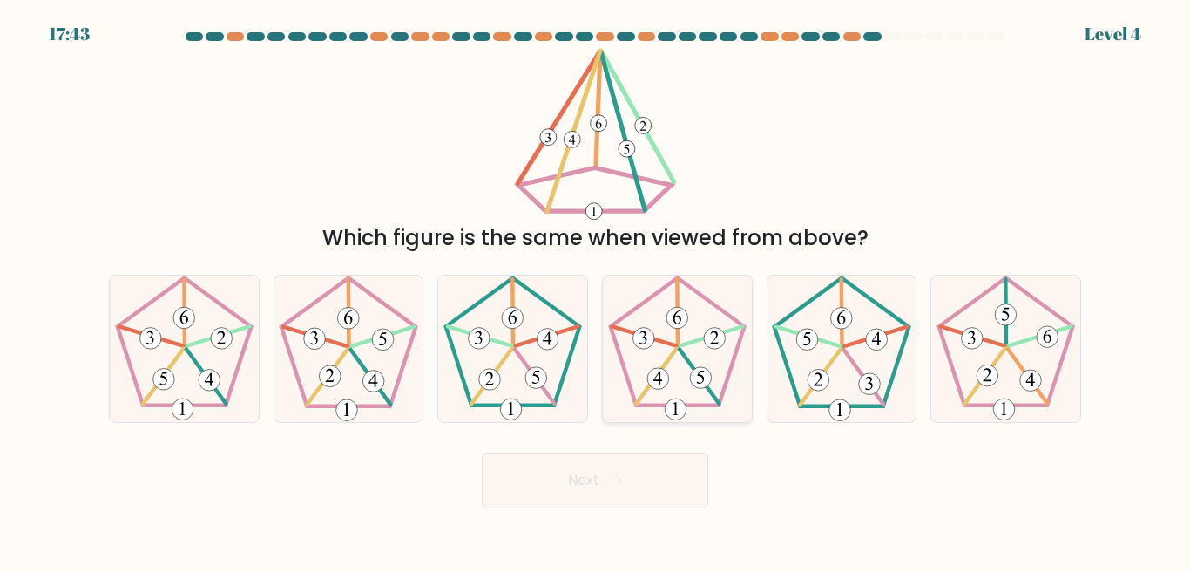
click at [685, 390] on icon at bounding box center [678, 348] width 146 height 146
click at [596, 291] on input "d." at bounding box center [595, 289] width 1 height 4
radio input "true"
click at [665, 473] on button "Next" at bounding box center [595, 480] width 227 height 56
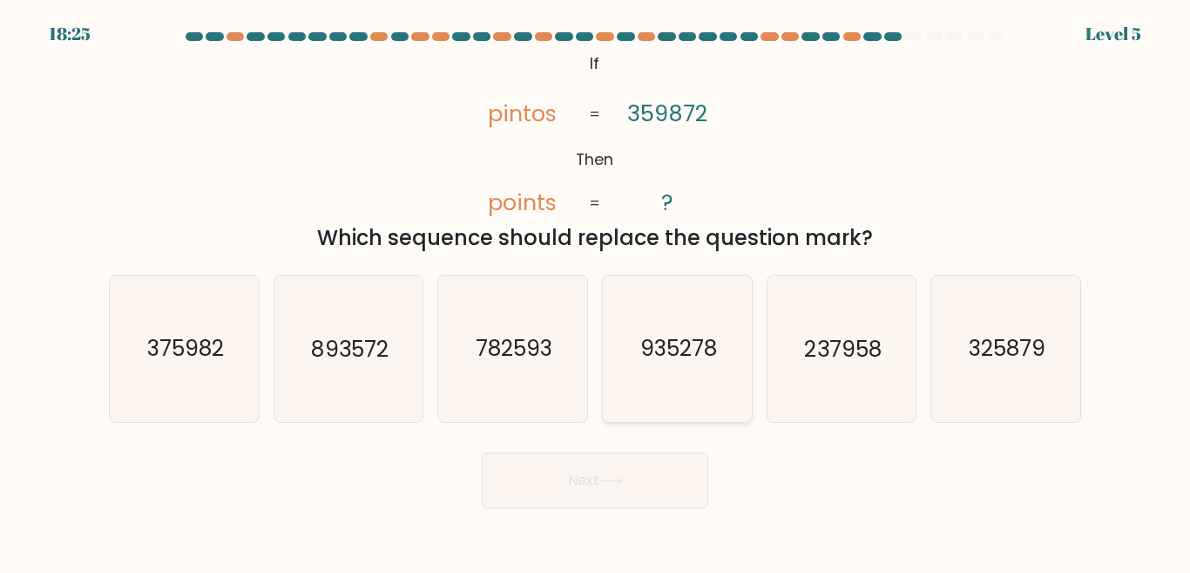
click at [675, 400] on icon "935278" at bounding box center [678, 348] width 146 height 146
click at [596, 291] on input "d. 935278" at bounding box center [595, 289] width 1 height 4
radio input "true"
click at [659, 470] on button "Next" at bounding box center [595, 480] width 227 height 56
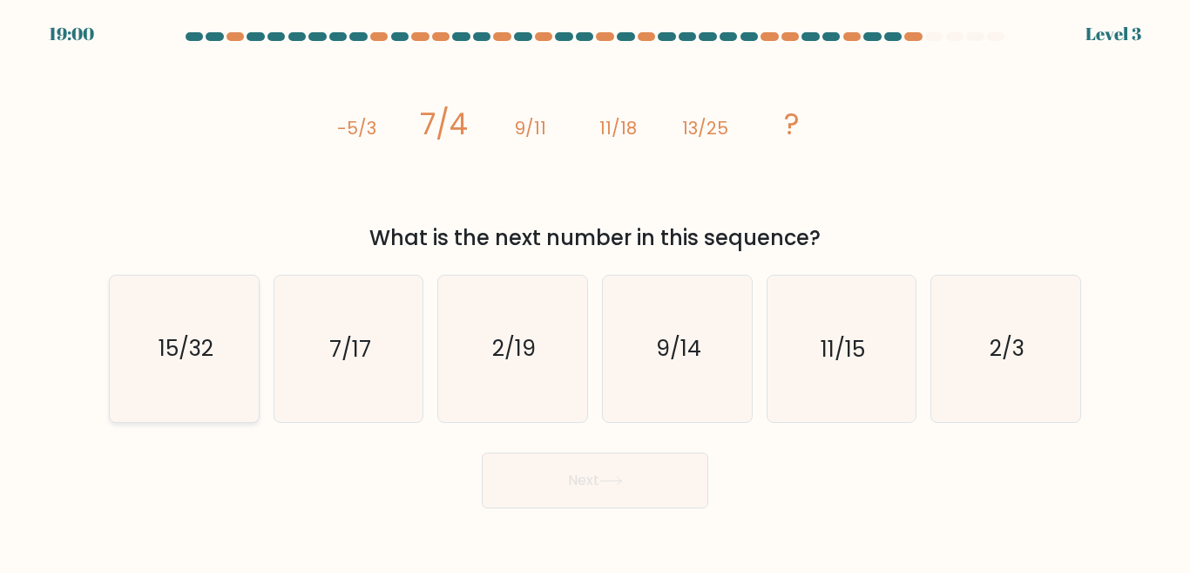
click at [218, 357] on icon "15/32" at bounding box center [185, 348] width 146 height 146
click at [595, 291] on input "a. 15/32" at bounding box center [595, 289] width 1 height 4
radio input "true"
click at [525, 484] on button "Next" at bounding box center [595, 480] width 227 height 56
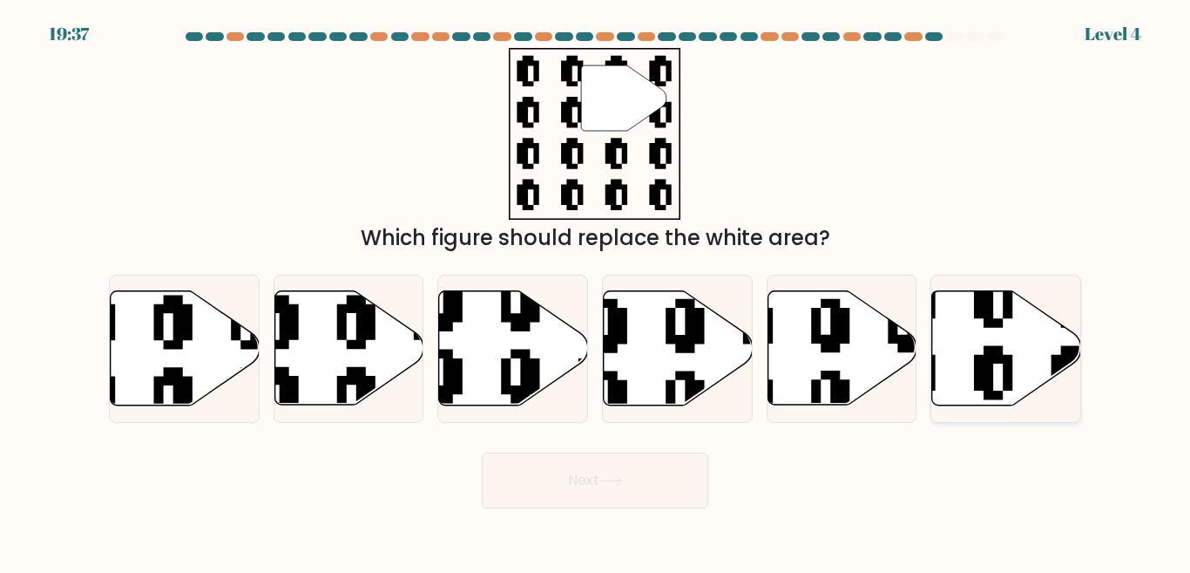
click at [992, 317] on icon at bounding box center [955, 409] width 270 height 270
click at [596, 291] on input "f." at bounding box center [595, 289] width 1 height 4
radio input "true"
click at [698, 475] on button "Next" at bounding box center [595, 480] width 227 height 56
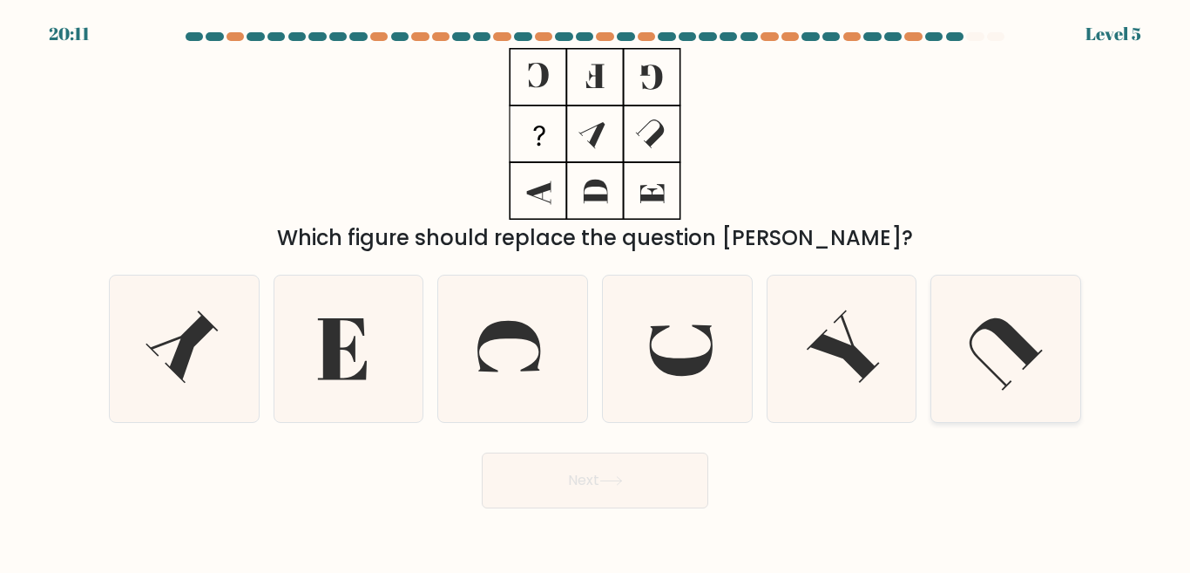
click at [938, 410] on icon at bounding box center [1006, 348] width 146 height 146
click at [596, 291] on input "f." at bounding box center [595, 289] width 1 height 4
radio input "true"
click at [606, 467] on button "Next" at bounding box center [595, 480] width 227 height 56
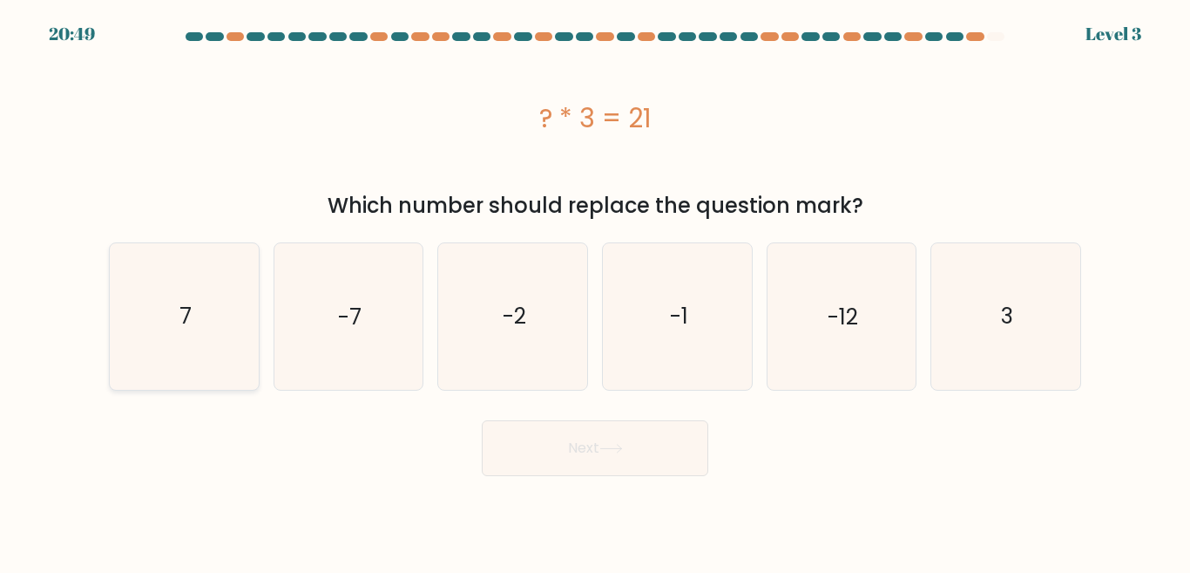
click at [133, 344] on icon "7" at bounding box center [185, 316] width 146 height 146
click at [595, 291] on input "a. 7" at bounding box center [595, 289] width 1 height 4
radio input "true"
click at [584, 457] on button "Next" at bounding box center [595, 448] width 227 height 56
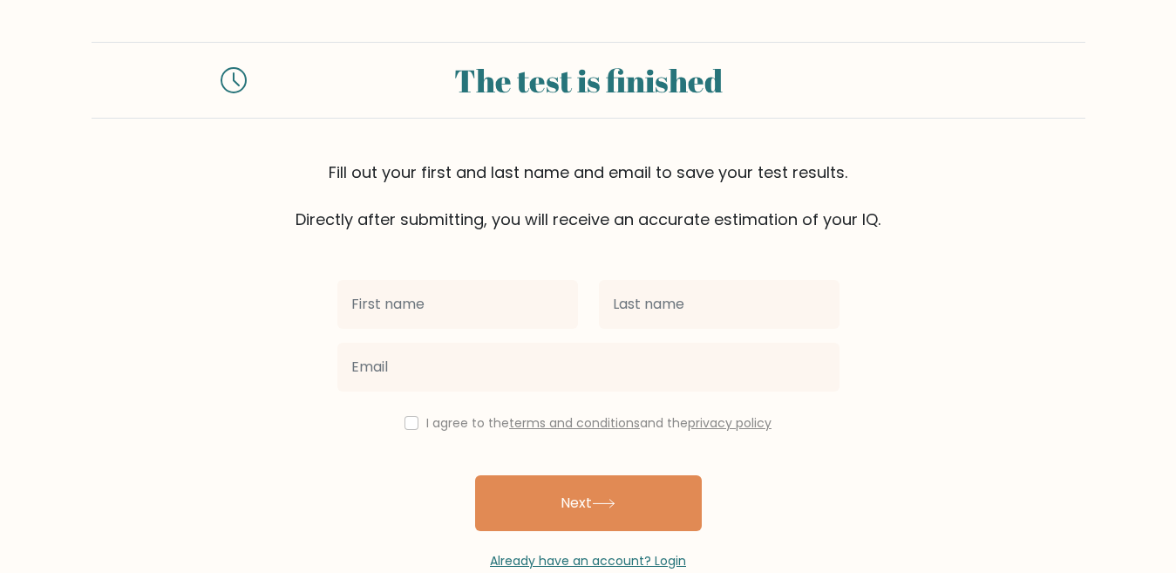
click at [518, 298] on input "text" at bounding box center [457, 304] width 241 height 49
type input "fatima"
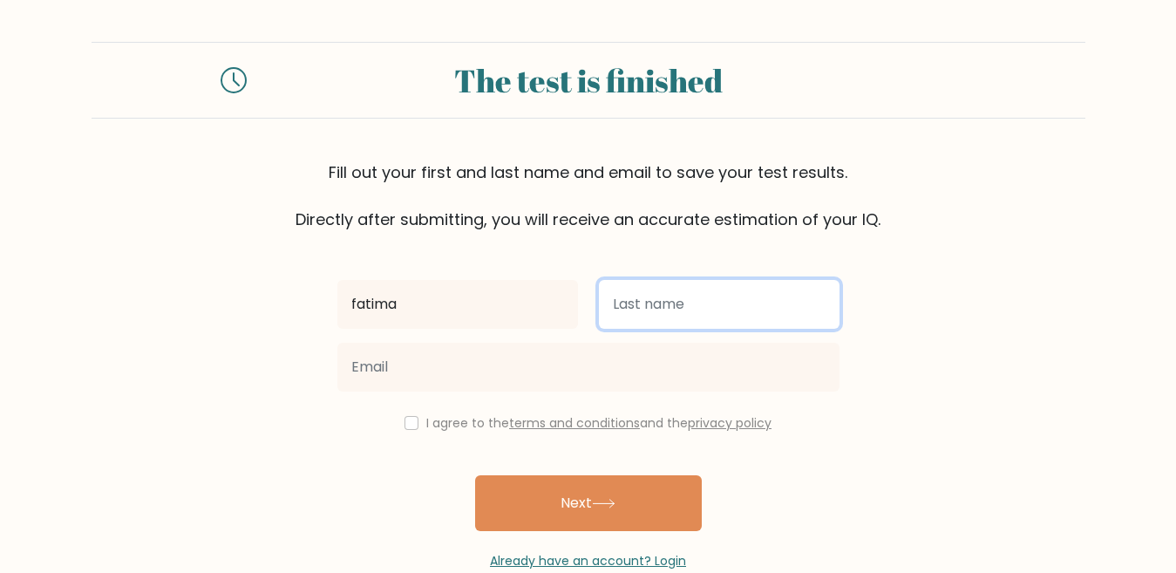
click at [615, 309] on input "text" at bounding box center [719, 304] width 241 height 49
type input "ismail"
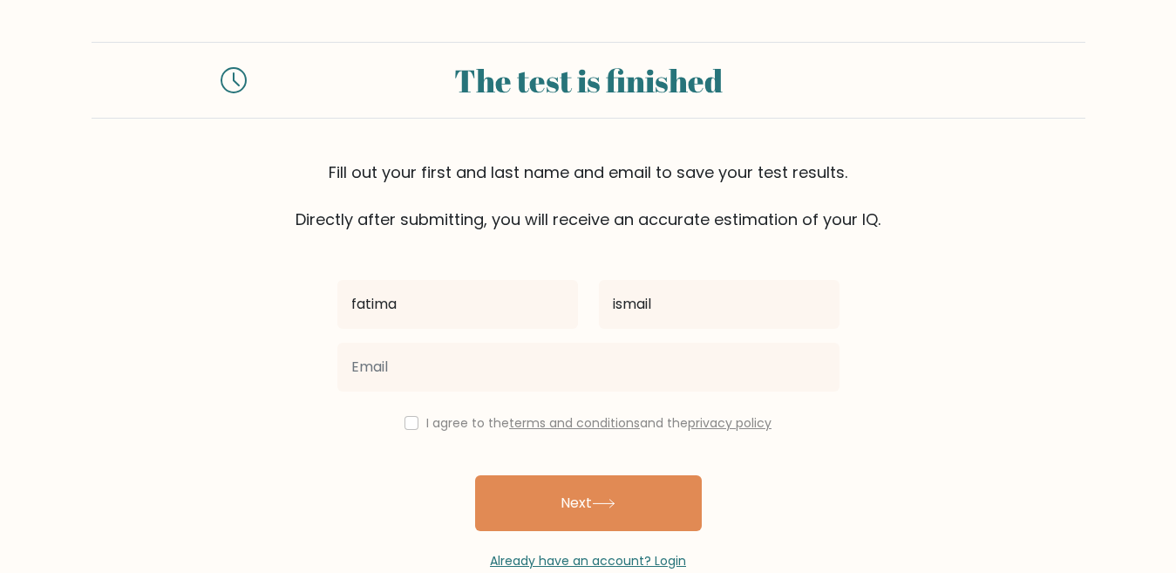
click at [527, 426] on link "terms and conditions" at bounding box center [574, 422] width 131 height 17
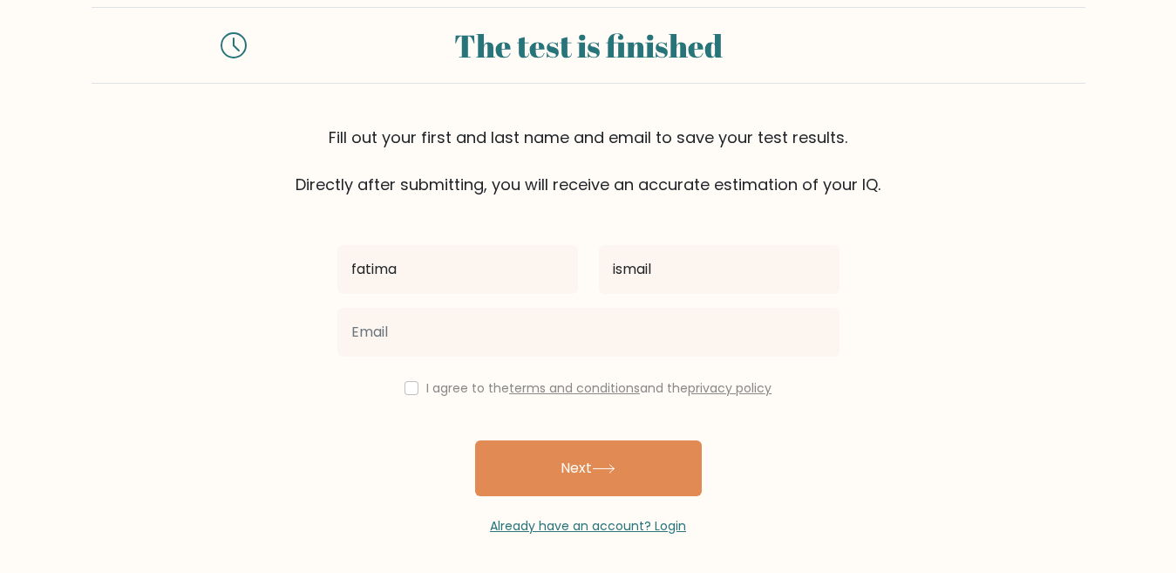
scroll to position [39, 0]
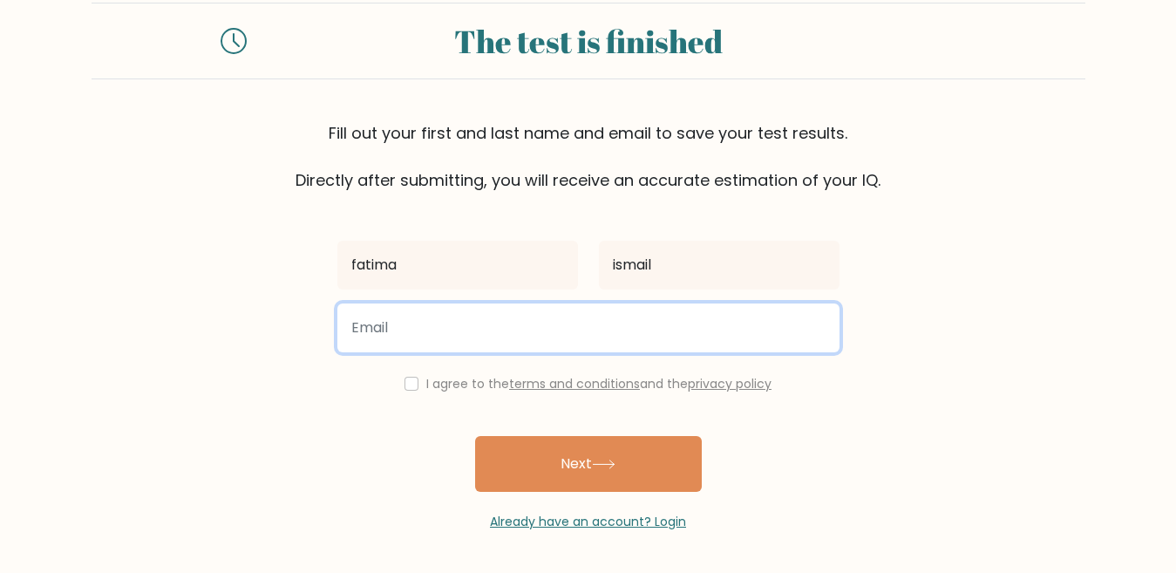
click at [497, 313] on input "email" at bounding box center [588, 327] width 502 height 49
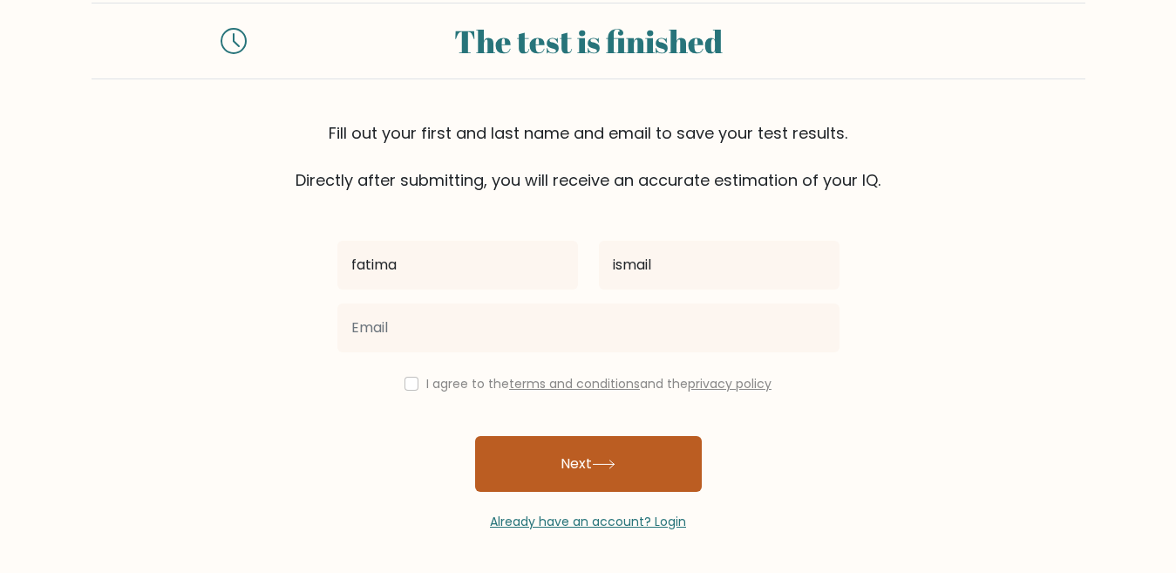
click at [593, 442] on button "Next" at bounding box center [588, 464] width 227 height 56
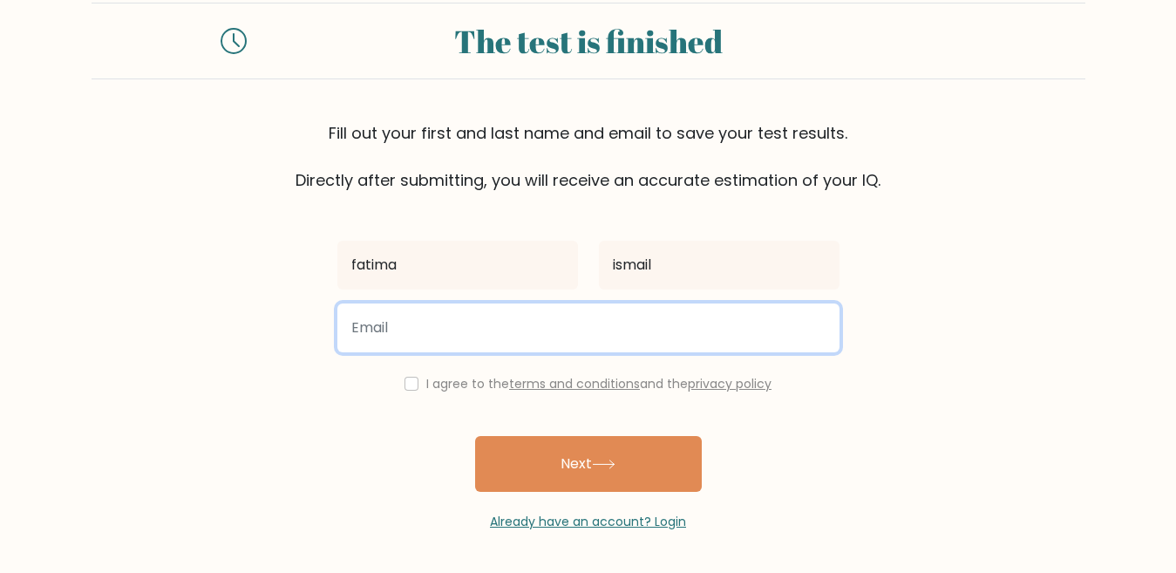
click at [582, 332] on input "email" at bounding box center [588, 327] width 502 height 49
type input "f"
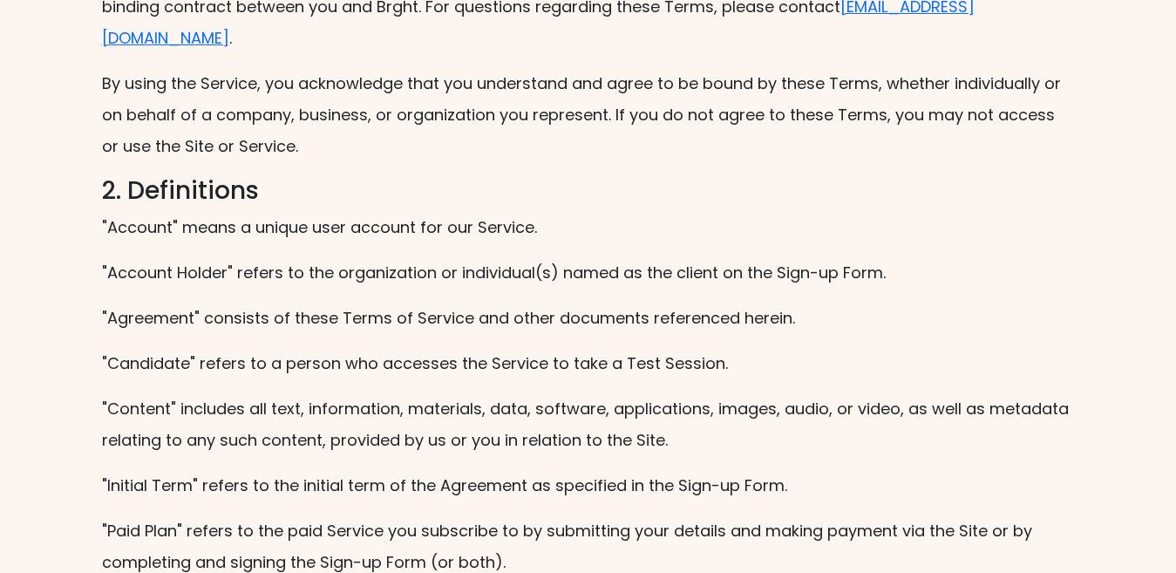
scroll to position [349, 0]
